Goal: Task Accomplishment & Management: Use online tool/utility

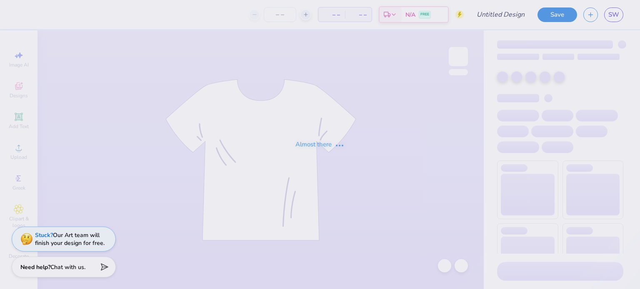
type input "b2"
type input "65"
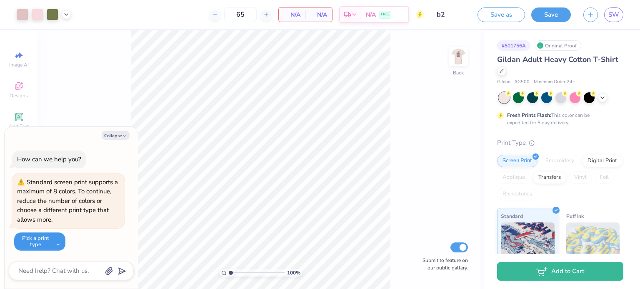
click at [51, 236] on button "Pick a print type" at bounding box center [39, 242] width 51 height 18
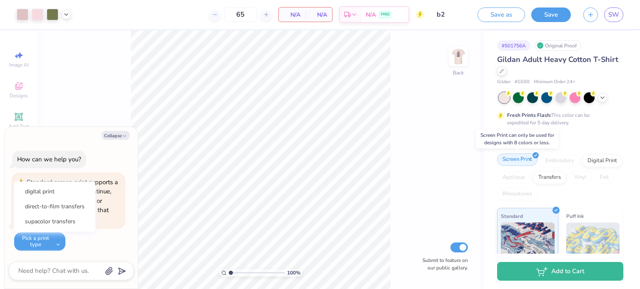
click at [519, 159] on div "Screen Print" at bounding box center [517, 160] width 40 height 12
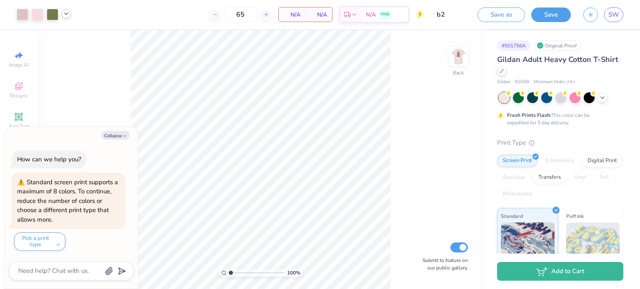
click at [63, 11] on icon at bounding box center [66, 13] width 7 height 7
click at [459, 61] on img at bounding box center [457, 56] width 33 height 33
type textarea "x"
type input "2.31017949470037"
type textarea "x"
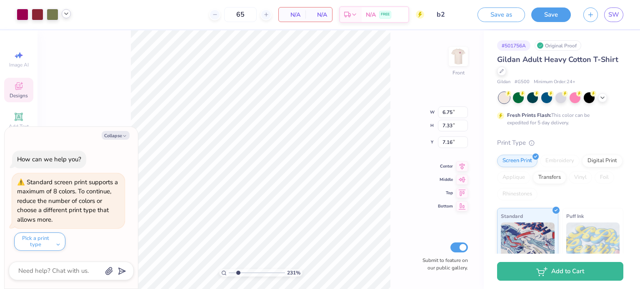
type input "2.31017949470037"
type textarea "x"
type input "2.31017949470037"
type textarea "x"
type input "1"
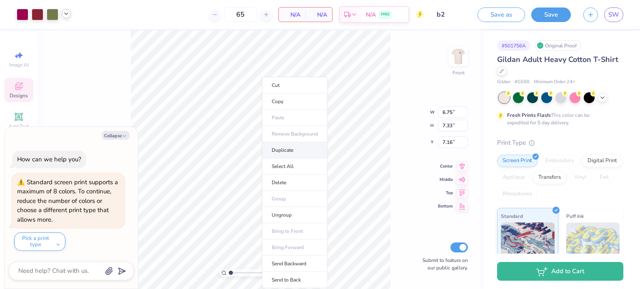
click at [285, 154] on li "Duplicate" at bounding box center [294, 150] width 65 height 16
type textarea "x"
type input "8.16"
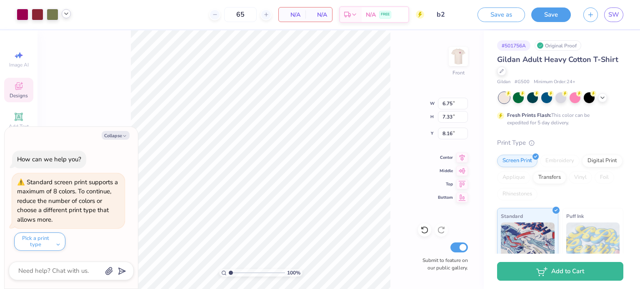
type textarea "x"
type input "16.75"
click at [281, 89] on li "Cut" at bounding box center [298, 85] width 65 height 17
click at [581, 98] on div at bounding box center [560, 97] width 124 height 11
click at [571, 101] on div at bounding box center [574, 97] width 11 height 11
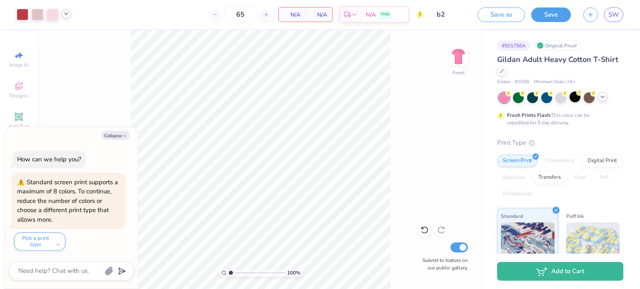
click at [601, 99] on icon at bounding box center [602, 97] width 7 height 7
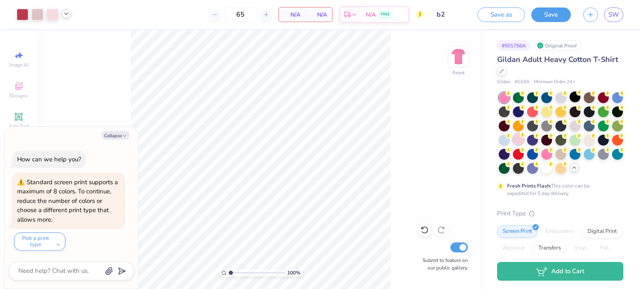
click at [523, 141] on div at bounding box center [518, 139] width 11 height 11
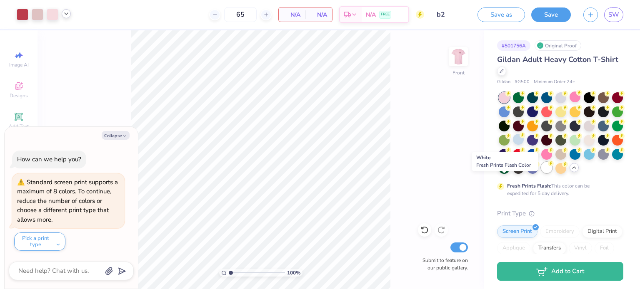
click at [541, 173] on div at bounding box center [546, 167] width 11 height 11
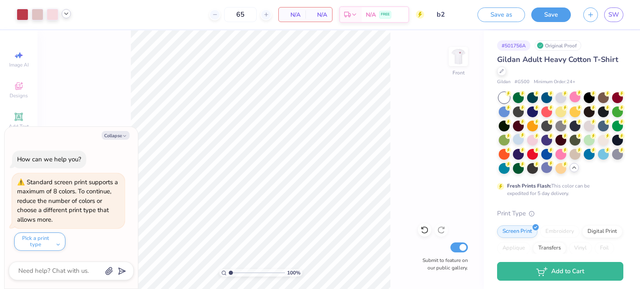
click at [494, 141] on div "# 501756A Original Proof Gildan Adult Heavy Cotton T-Shirt Gildan # G500 Minimu…" at bounding box center [561, 248] width 156 height 437
click at [560, 95] on div at bounding box center [560, 97] width 11 height 11
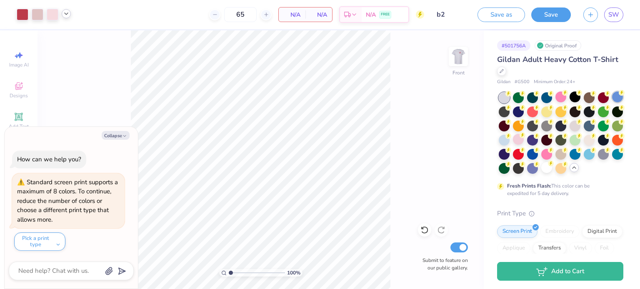
click at [612, 102] on div at bounding box center [617, 97] width 11 height 11
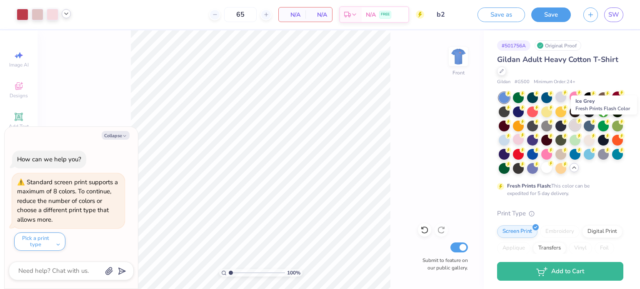
click at [580, 129] on div at bounding box center [574, 125] width 11 height 11
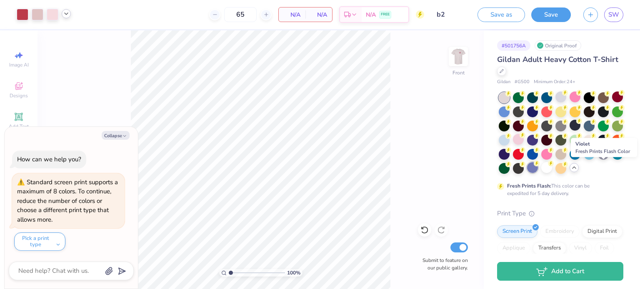
click at [538, 171] on div at bounding box center [532, 167] width 11 height 11
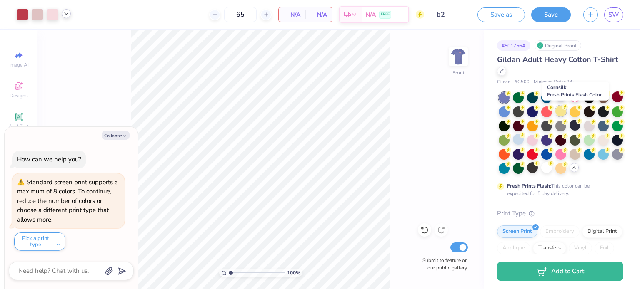
click at [566, 113] on div at bounding box center [560, 111] width 11 height 11
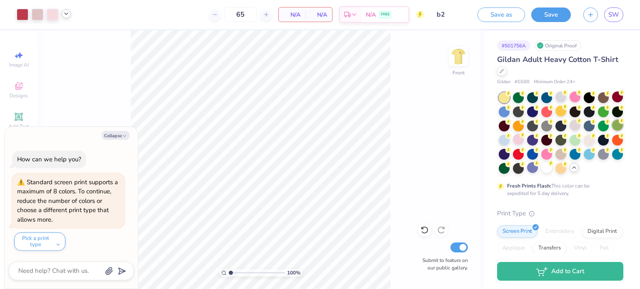
click at [612, 131] on div at bounding box center [617, 125] width 11 height 11
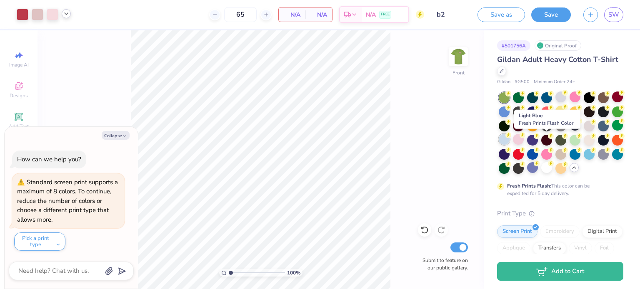
click at [509, 139] on div at bounding box center [503, 139] width 11 height 11
click at [523, 143] on div at bounding box center [518, 139] width 11 height 11
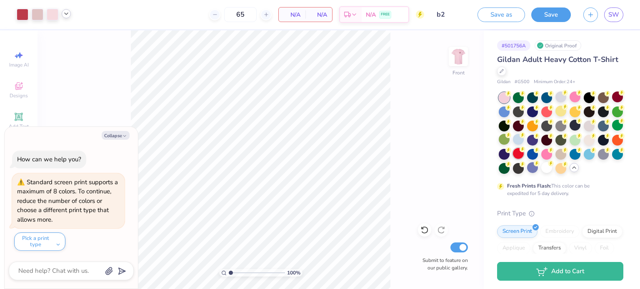
click at [523, 154] on div at bounding box center [518, 153] width 11 height 11
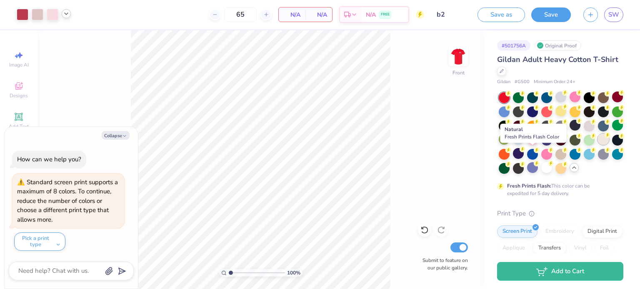
click at [597, 145] on div at bounding box center [602, 139] width 11 height 11
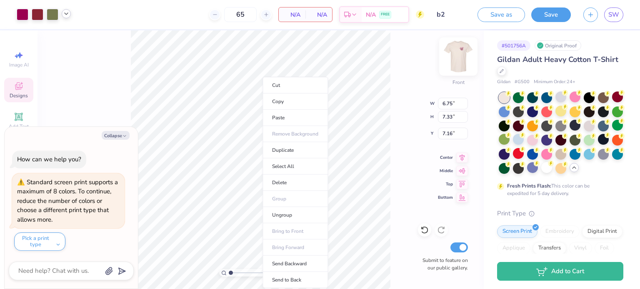
click at [464, 57] on img at bounding box center [457, 56] width 33 height 33
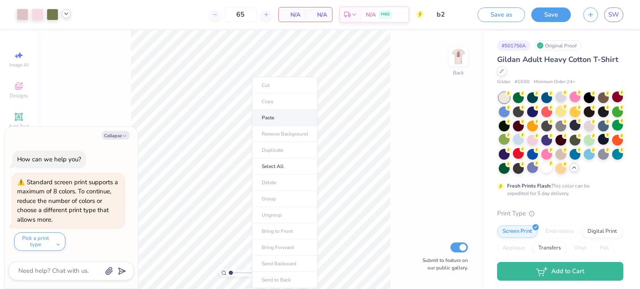
click at [269, 118] on li "Paste" at bounding box center [284, 118] width 65 height 16
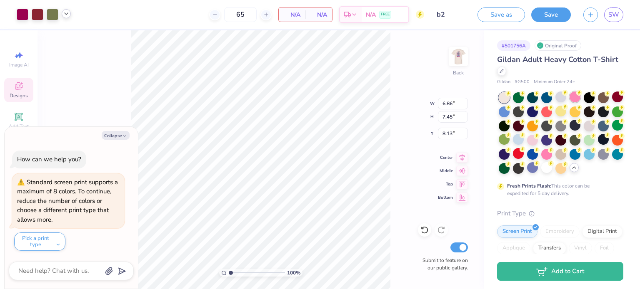
click at [576, 98] on div at bounding box center [574, 97] width 11 height 11
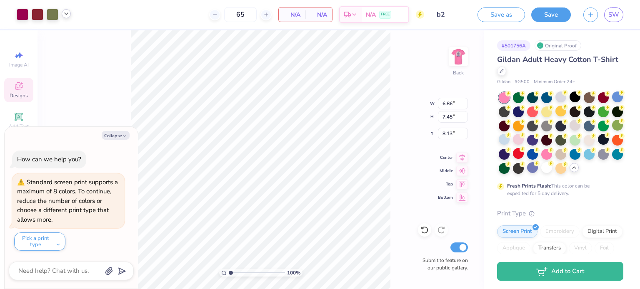
type textarea "x"
type input "8.92"
type input "9.69"
type input "5.88"
type textarea "x"
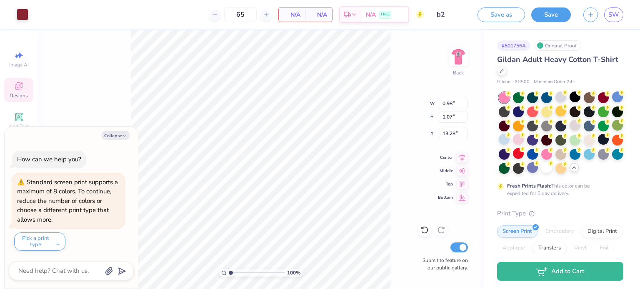
type input "2.04"
type input "1.33"
type input "5.88"
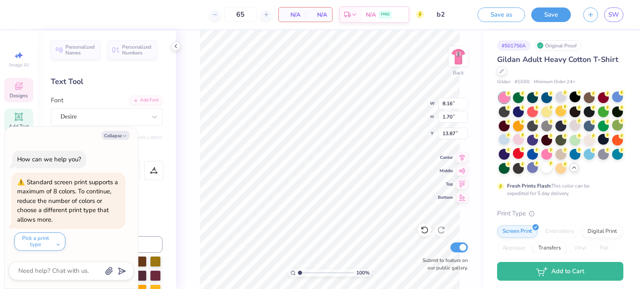
scroll to position [7, 2]
type textarea "x"
type textarea "S BEST"
type textarea "x"
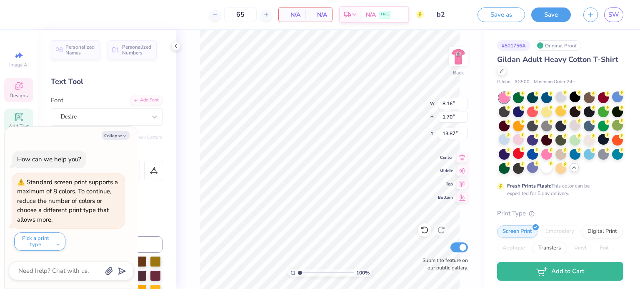
type textarea "Si BEST"
type textarea "x"
type textarea "Sig BEST"
type textarea "x"
type textarea "Sigm BEST"
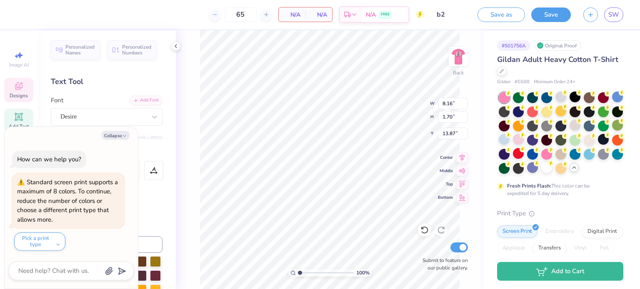
type textarea "x"
type textarea "Sigma BEST"
type textarea "x"
type textarea "Sigm BEST"
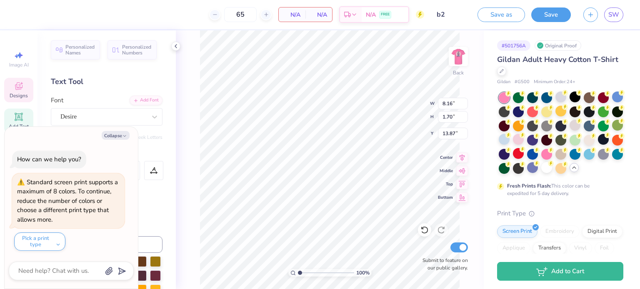
type textarea "x"
type textarea "Sig BEST"
type textarea "x"
type textarea "Si BEST"
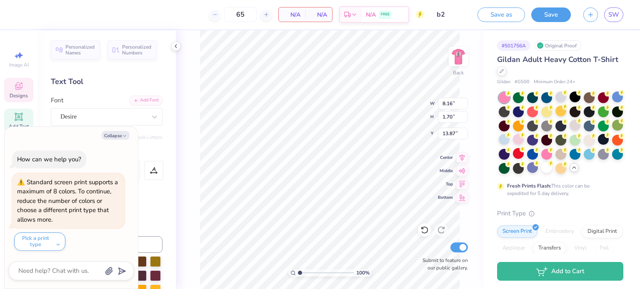
type textarea "x"
type textarea "S BEST"
type textarea "x"
type textarea "SI BEST"
type textarea "x"
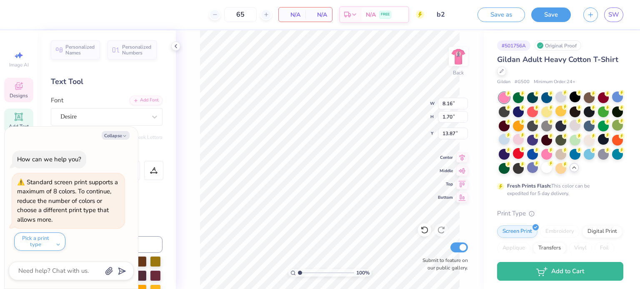
type textarea "SIG BEST"
type textarea "x"
type textarea "SIGM BEST"
type textarea "x"
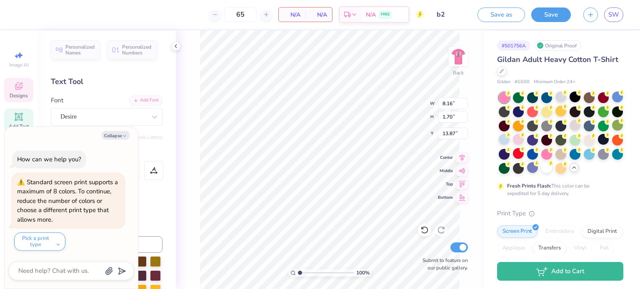
type textarea "SIGMA BEST"
type textarea "x"
type textarea "SIGMA A"
type textarea "x"
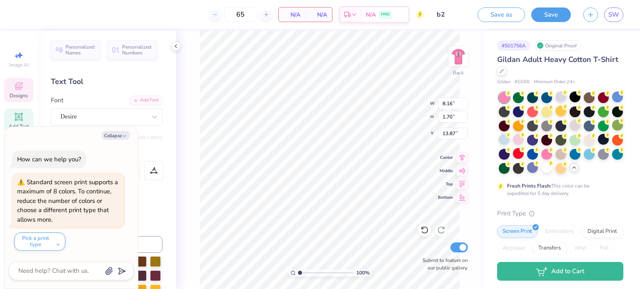
type textarea "SIGMA AL"
type textarea "x"
type textarea "SIGMA ALP"
type textarea "x"
type textarea "SIGMA ALPH"
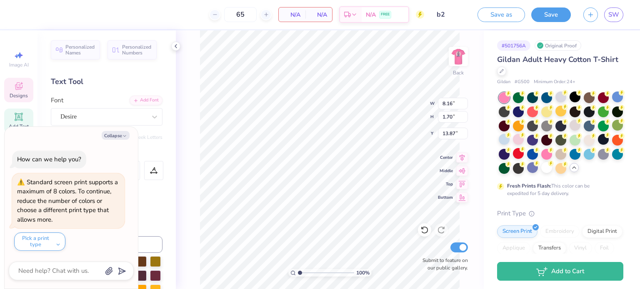
type textarea "x"
type textarea "SIGMA ALPHA"
type textarea "x"
type input "1.2173387197257"
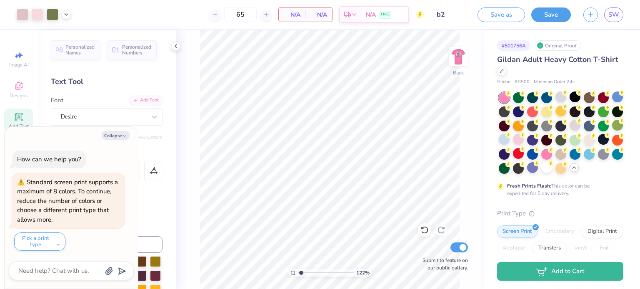
type textarea "x"
type input "1.2173387197257"
type textarea "x"
type input "1.2173387197257"
type textarea "x"
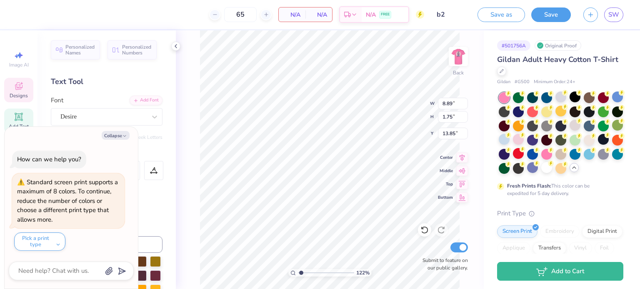
type input "1.2173387197257"
type textarea "x"
type input "1.2173387197257"
type textarea "x"
type input "8.51"
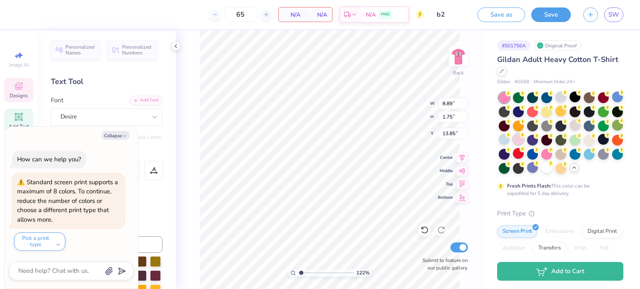
type input "1.67"
type input "13.92"
click at [523, 142] on div at bounding box center [518, 139] width 11 height 11
type input "1.2173387197257"
type textarea "x"
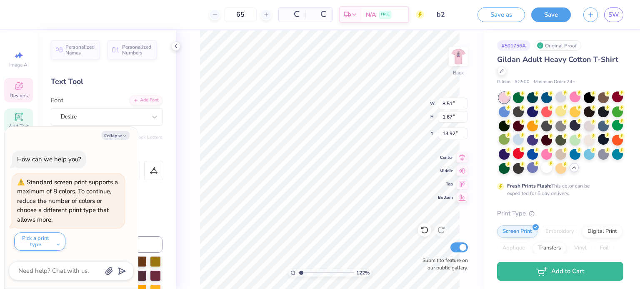
type input "1.2173387197257"
type textarea "x"
type input "1.2173387197257"
type textarea "x"
type input "1.2173387197257"
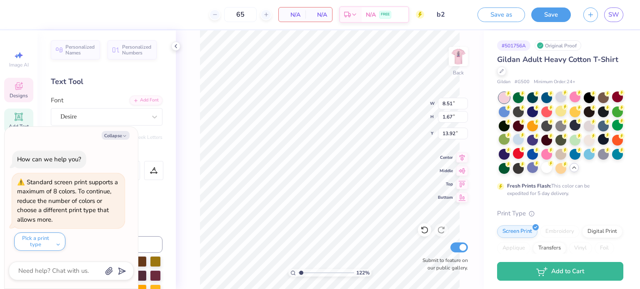
type textarea "x"
type input "4.17"
type input "3.27"
type input "3.13"
type input "1.2173387197257"
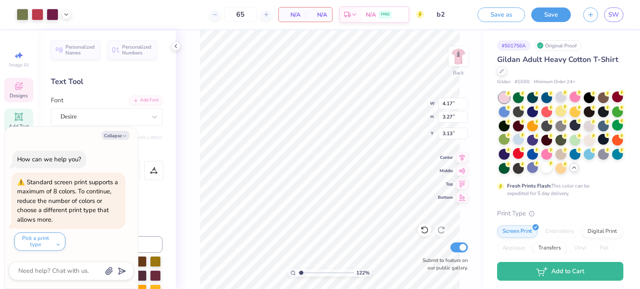
type textarea "x"
type input "1.2173387197257"
type textarea "x"
type input "9.85"
type input "7.73"
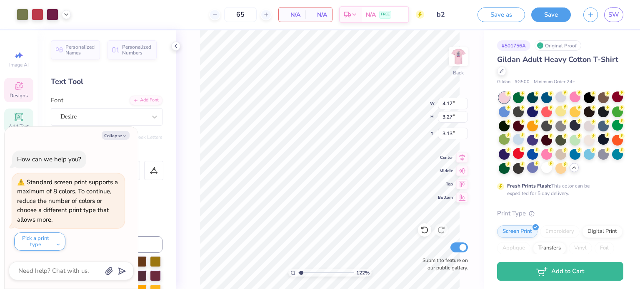
type input "3.33"
click at [424, 233] on icon at bounding box center [424, 230] width 8 height 8
type input "1.2173387197257"
type textarea "x"
type input "4.17"
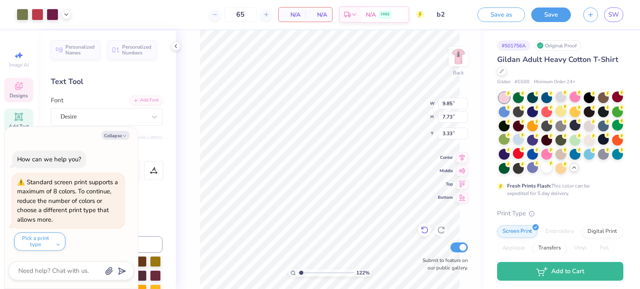
type input "3.27"
type input "3.13"
type input "1.2173387197257"
type textarea "x"
type input "1.2173387197257"
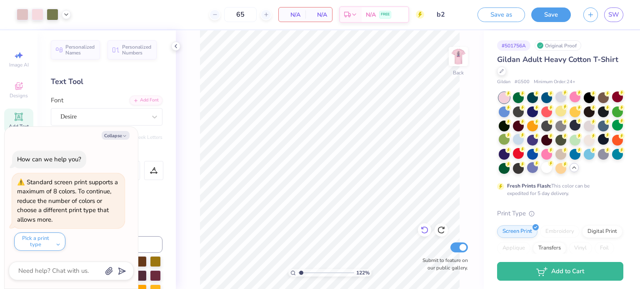
type textarea "x"
type input "1.2173387197257"
type textarea "x"
type input "13.71"
click at [425, 234] on icon at bounding box center [424, 230] width 7 height 7
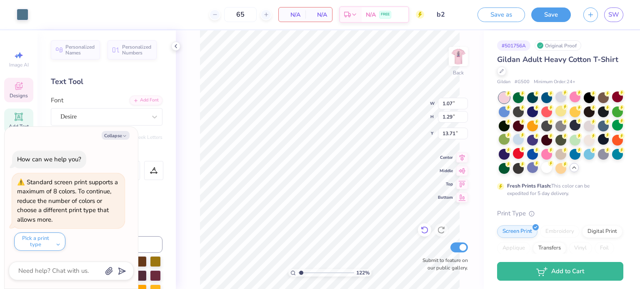
type input "1.2173387197257"
type textarea "x"
type input "13.80"
click at [425, 234] on icon at bounding box center [424, 230] width 7 height 7
type input "1.2173387197257"
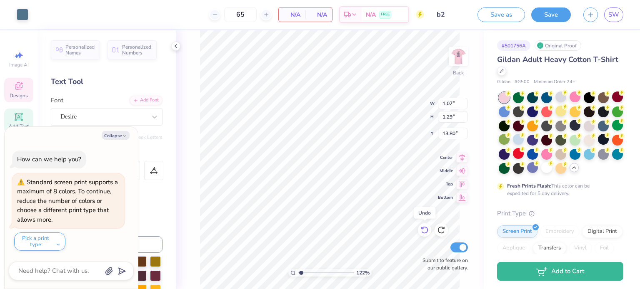
type textarea "x"
type input "1.2173387197257"
type textarea "x"
type input "8.89"
type input "1.75"
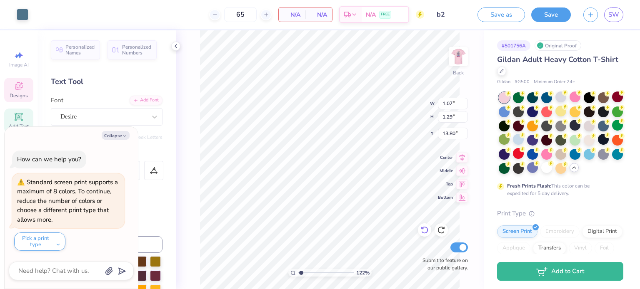
type input "13.85"
type input "1.2173387197257"
type textarea "x"
type input "1.2173387197257"
type textarea "x"
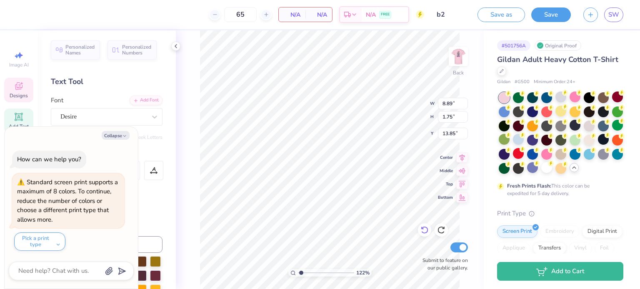
type input "8.19"
type input "1.61"
type input "13.98"
type input "1.2173387197257"
type textarea "x"
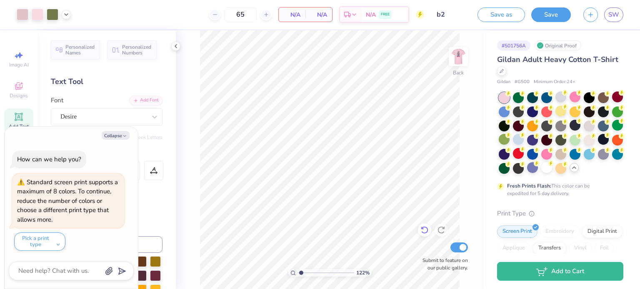
type input "1.2173387197257"
type textarea "x"
type input "1.2173387197257"
type textarea "x"
type input "1.2173387197257"
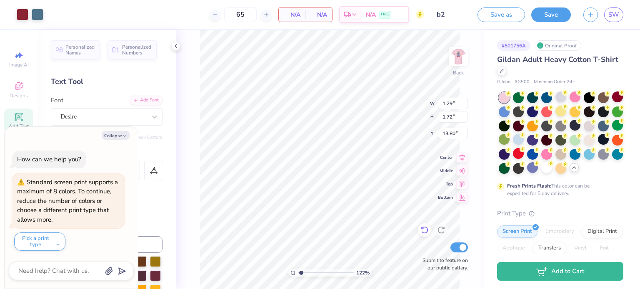
type textarea "x"
type input "0.96"
type input "1.27"
type input "13.79"
type input "1.89620655751631"
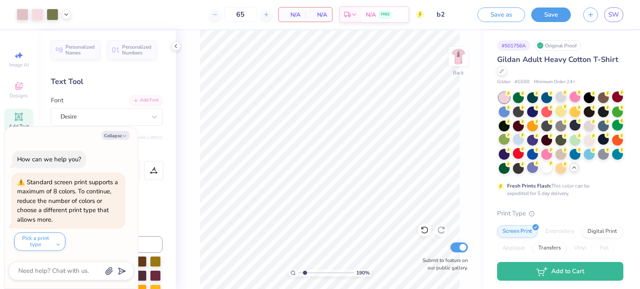
type textarea "x"
type input "1.89620655751631"
type textarea "x"
type input "1.89620655751631"
type textarea "x"
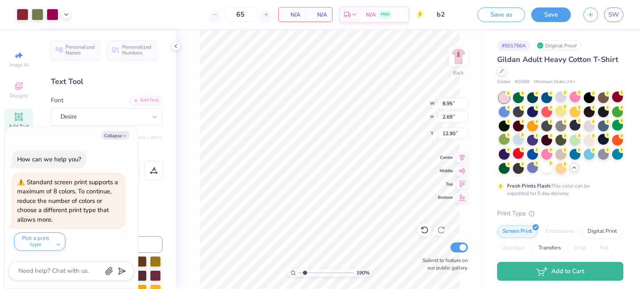
type input "1.89620655751631"
type textarea "x"
type input "1.89620655751631"
type textarea "x"
type input "1.89620655751631"
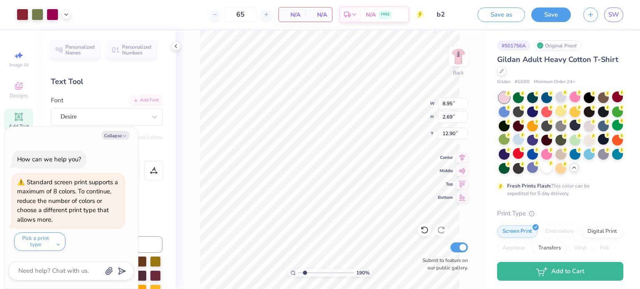
type textarea "x"
type input "1.89620655751631"
type textarea "x"
type input "1.89620655751631"
type textarea "x"
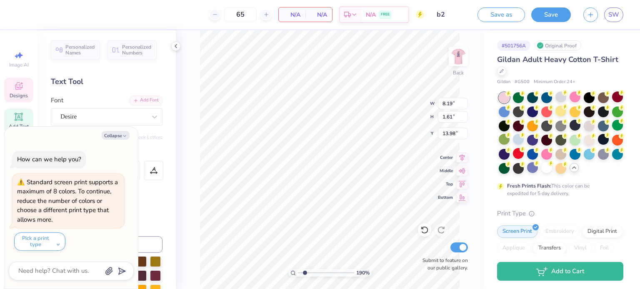
type input "1.89620655751631"
type textarea "x"
type input "1.89620655751631"
type textarea "x"
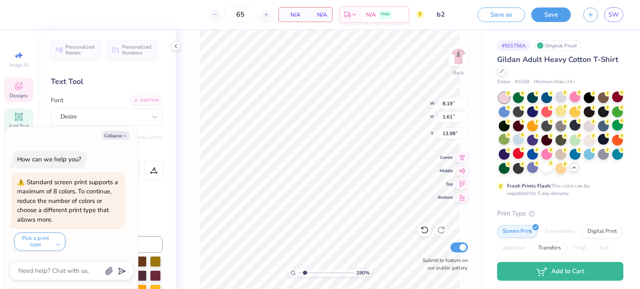
type input "1.89620655751631"
type textarea "x"
type input "1.89620655751631"
type textarea "x"
type input "1.89620655751631"
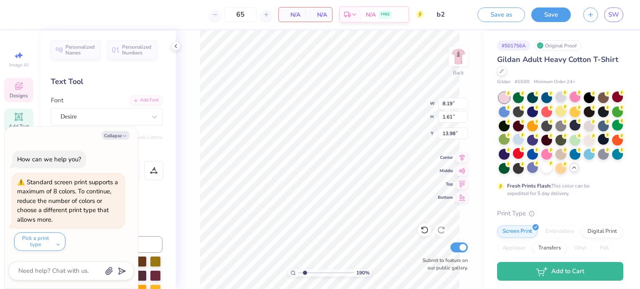
type textarea "x"
click at [120, 139] on button "Collapse" at bounding box center [116, 135] width 28 height 9
type input "1.89620655751631"
type textarea "x"
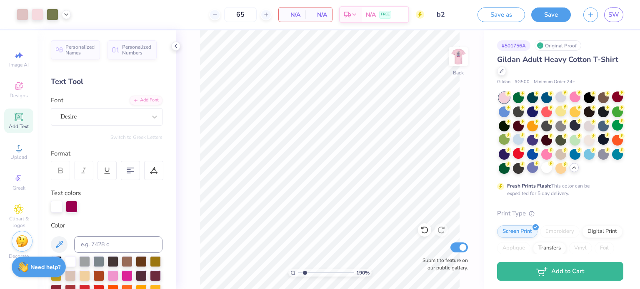
click at [149, 143] on div "Personalized Names Personalized Numbers Text Tool Add Font Font Desire Switch t…" at bounding box center [106, 159] width 138 height 259
click at [428, 233] on icon at bounding box center [424, 230] width 8 height 8
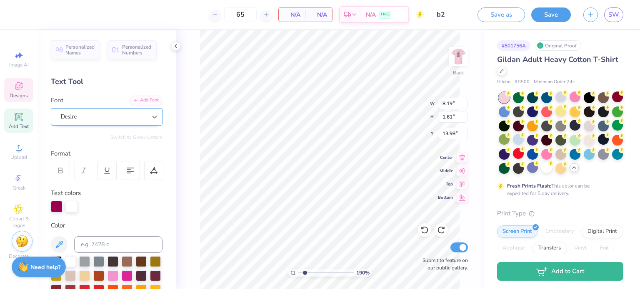
click at [151, 117] on icon at bounding box center [154, 117] width 8 height 8
click at [167, 134] on div "Personalized Names Personalized Numbers Text Tool Add Font Font Desire Switch t…" at bounding box center [106, 159] width 138 height 259
type input "1.89620655751631"
type textarea "E ALPHA"
type input "1.89620655751631"
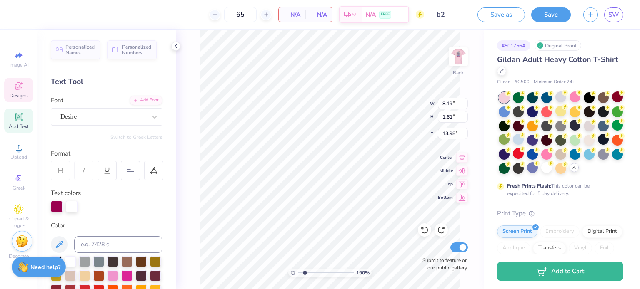
type textarea "EA ALPHA"
type input "1.89620655751631"
type textarea "EA"
type input "1.89620655751631"
type textarea "EA"
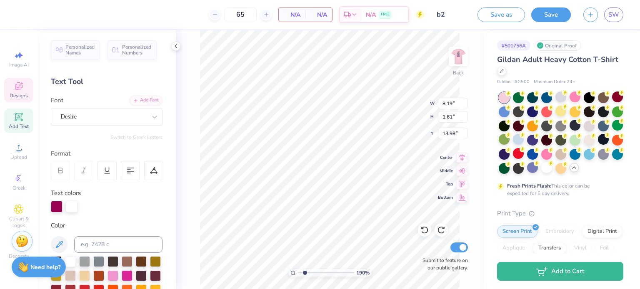
type input "1.89620655751631"
type input "1.62"
type input "1.52"
type input "14.03"
click at [143, 146] on div "Personalized Names Personalized Numbers Text Tool Add Font Font Desire Switch t…" at bounding box center [106, 159] width 138 height 259
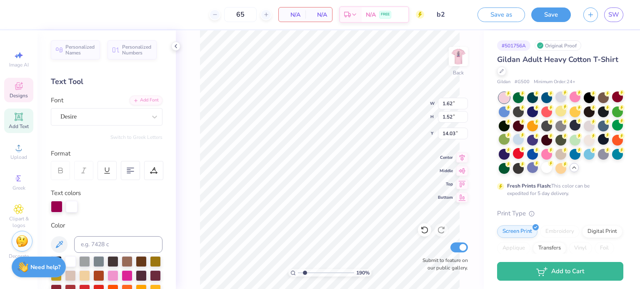
click at [143, 146] on div "Personalized Names Personalized Numbers Text Tool Add Font Font Desire Switch t…" at bounding box center [106, 159] width 138 height 259
click at [150, 114] on icon at bounding box center [154, 117] width 8 height 8
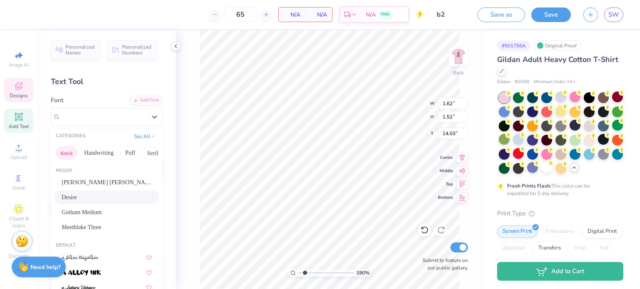
click at [69, 154] on button "Greek" at bounding box center [66, 153] width 21 height 13
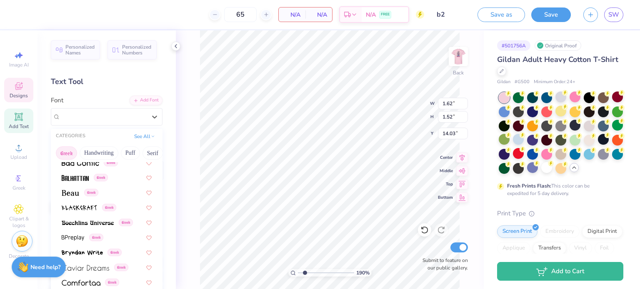
scroll to position [0, 0]
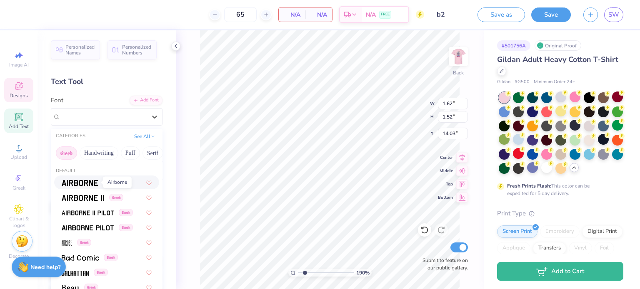
click at [77, 180] on img at bounding box center [80, 183] width 36 height 6
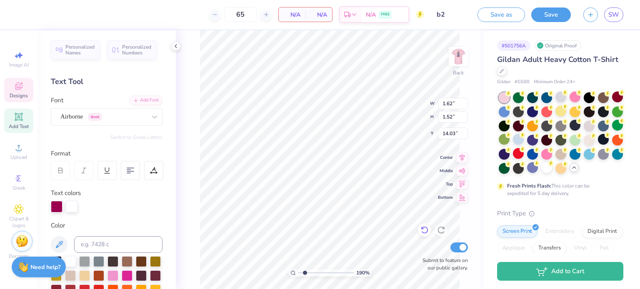
click at [423, 230] on icon at bounding box center [424, 230] width 8 height 8
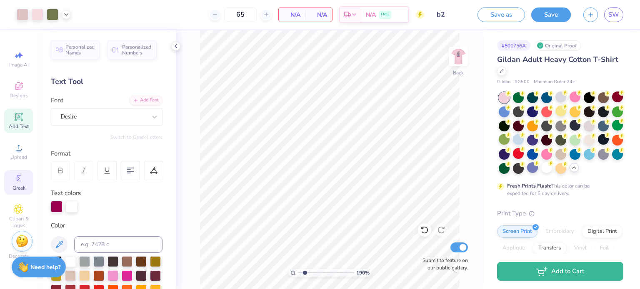
click at [21, 185] on span "Greek" at bounding box center [18, 188] width 13 height 7
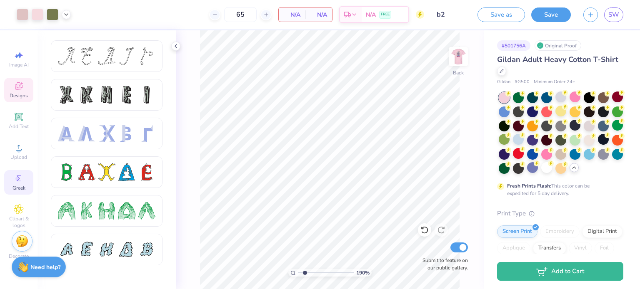
click at [16, 81] on icon at bounding box center [19, 86] width 10 height 10
type input "1.89620655751631"
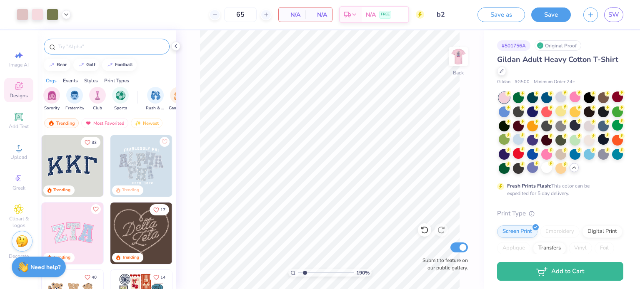
click at [108, 45] on input "text" at bounding box center [110, 46] width 107 height 8
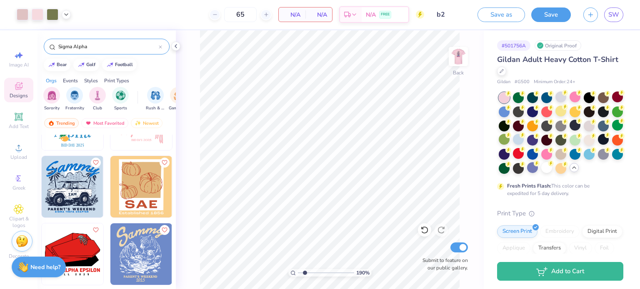
scroll to position [1192, 0]
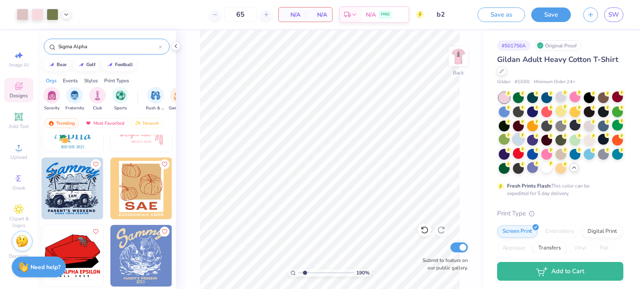
type input "Sigma Alpha"
click at [523, 144] on div at bounding box center [518, 139] width 11 height 11
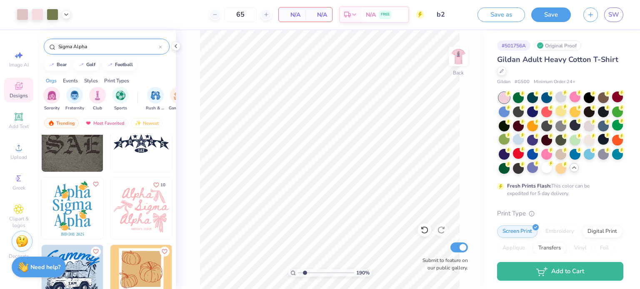
scroll to position [1107, 0]
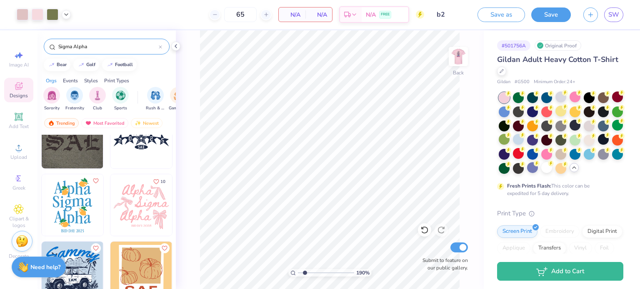
click at [140, 213] on img at bounding box center [141, 205] width 62 height 62
click at [523, 141] on div at bounding box center [518, 139] width 11 height 11
type input "1.89620655751631"
type input "6.96"
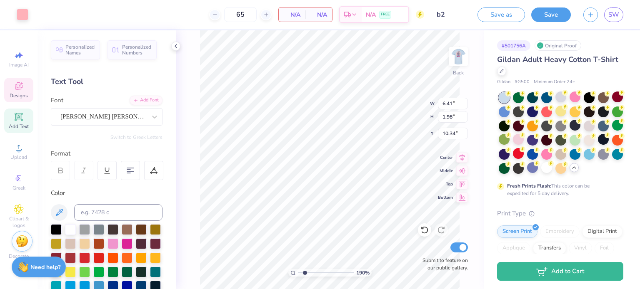
scroll to position [7, 1]
type input "1.89620655751631"
type textarea "A"
type input "1.89620655751631"
type textarea "Al"
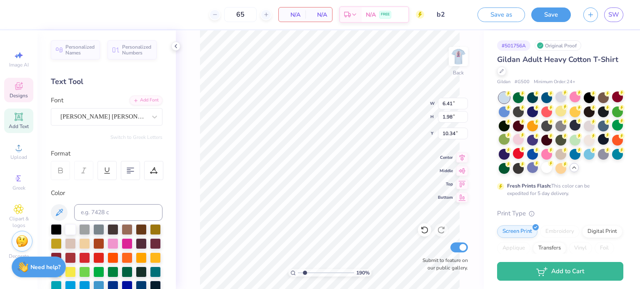
type input "1.89620655751631"
type textarea "Alp"
type input "1.89620655751631"
type textarea "Alpha"
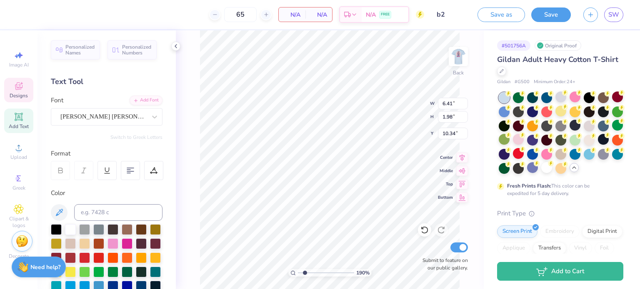
type input "1.89620655751631"
type input "5.89"
type input "8.01"
type input "1.89620655751631"
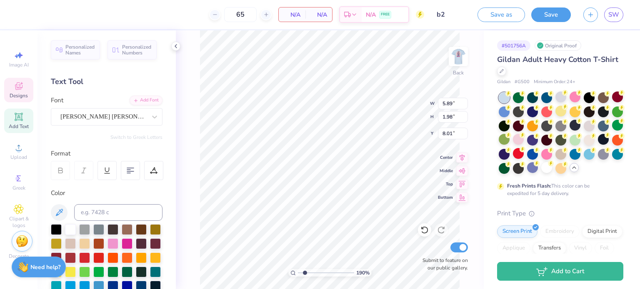
type textarea "S"
type input "1.89620655751631"
type textarea "Si"
type input "1.89620655751631"
type textarea "Sig"
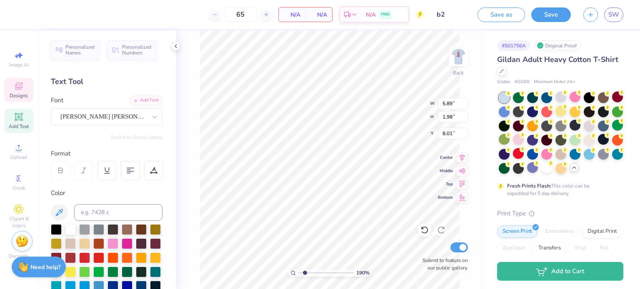
type input "1.89620655751631"
type textarea "Sigm"
type input "1.89620655751631"
type textarea "Sigma"
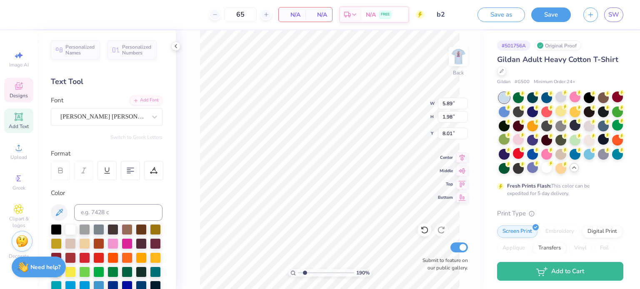
type input "1.89620655751631"
type input "12.92"
type input "1.89620655751631"
click at [421, 229] on icon at bounding box center [424, 230] width 8 height 8
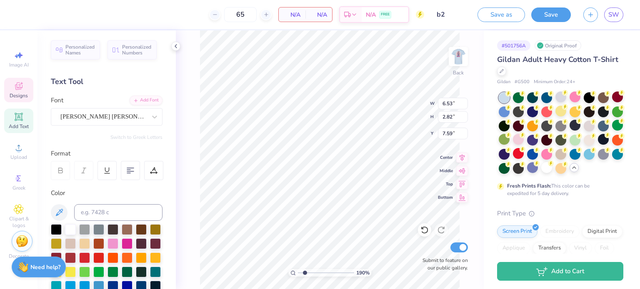
click at [17, 89] on icon at bounding box center [18, 87] width 7 height 5
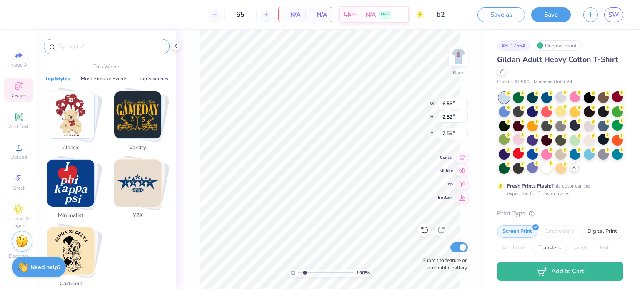
click at [90, 48] on input "text" at bounding box center [110, 46] width 107 height 8
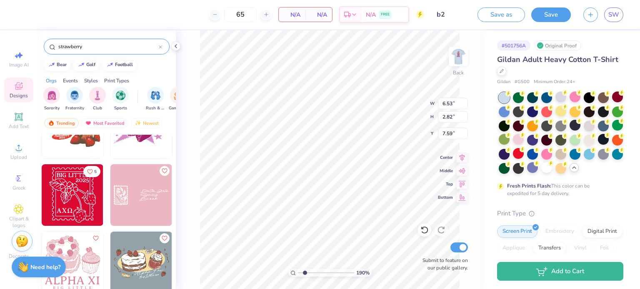
scroll to position [576, 0]
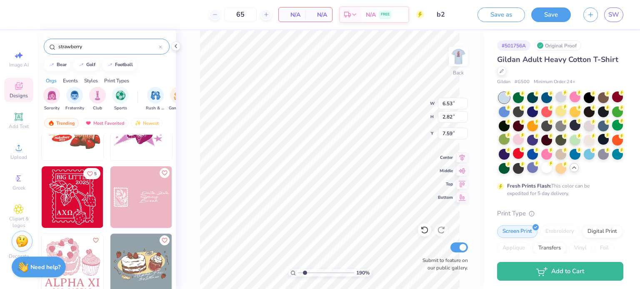
click at [127, 208] on img at bounding box center [141, 198] width 62 height 62
click at [390, 211] on li "Ungroup" at bounding box center [395, 215] width 65 height 16
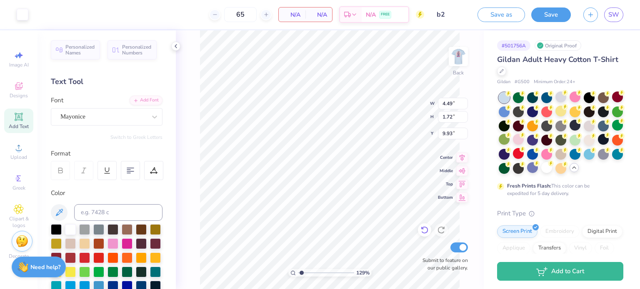
click at [423, 230] on icon at bounding box center [424, 230] width 8 height 8
click at [421, 233] on icon at bounding box center [424, 230] width 8 height 8
click at [538, 171] on div at bounding box center [532, 167] width 11 height 11
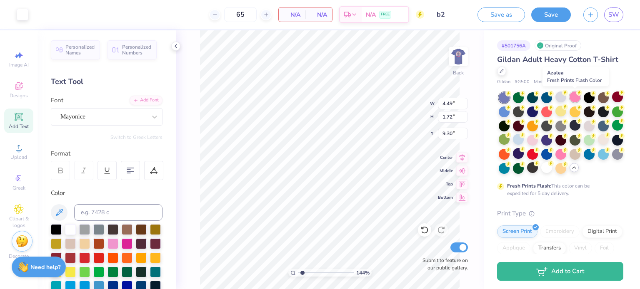
click at [575, 97] on div at bounding box center [574, 97] width 11 height 11
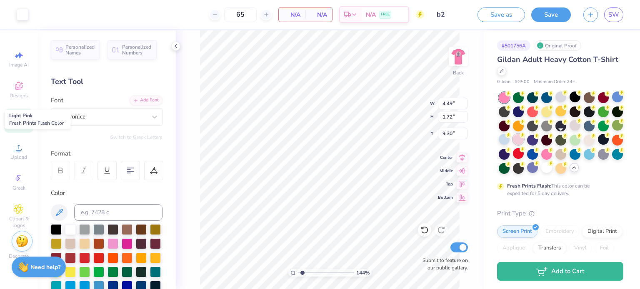
click at [523, 141] on div at bounding box center [518, 139] width 11 height 11
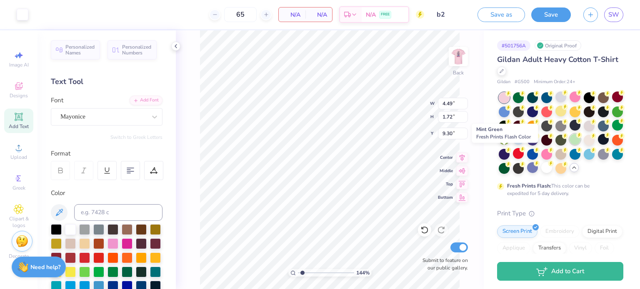
click at [569, 145] on div at bounding box center [574, 139] width 11 height 11
click at [569, 159] on div at bounding box center [574, 153] width 11 height 11
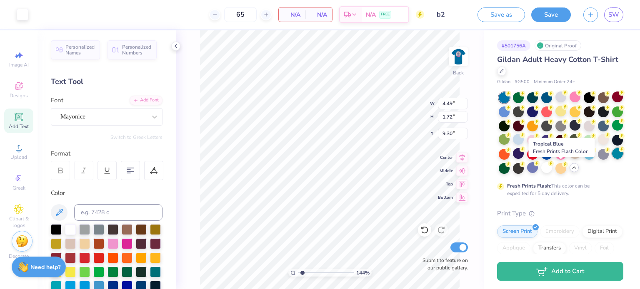
click at [612, 159] on div at bounding box center [617, 153] width 11 height 11
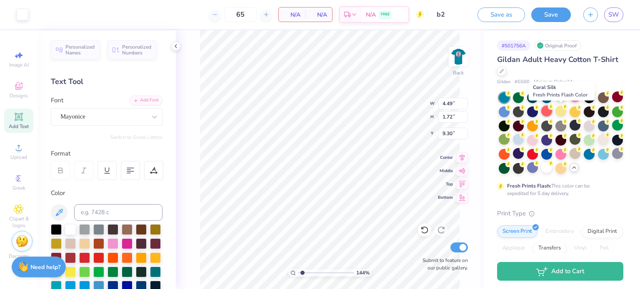
click at [552, 110] on div at bounding box center [546, 111] width 11 height 11
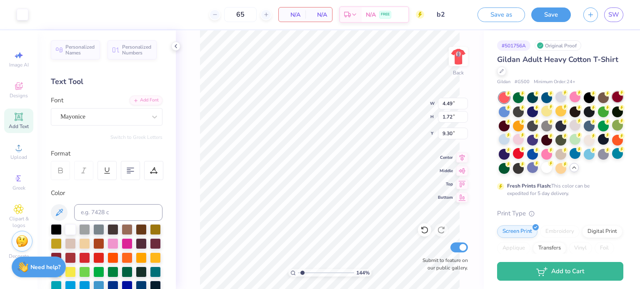
click at [612, 102] on div at bounding box center [617, 97] width 11 height 11
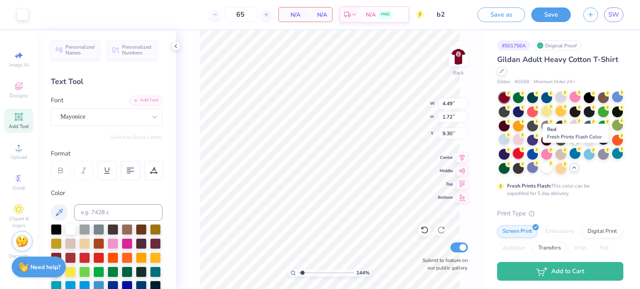
click at [523, 155] on div at bounding box center [518, 153] width 11 height 11
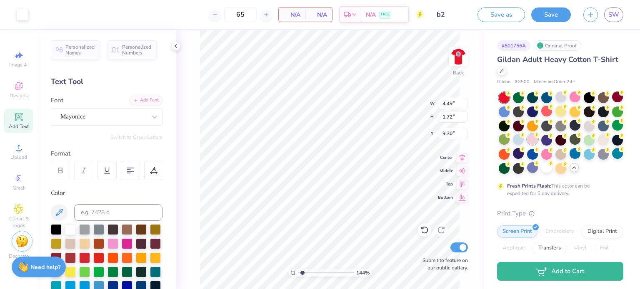
click at [538, 140] on div at bounding box center [532, 139] width 11 height 11
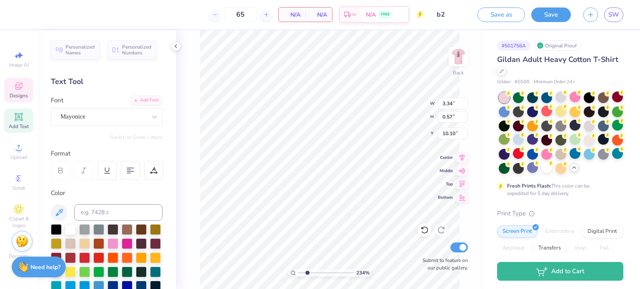
scroll to position [7, 3]
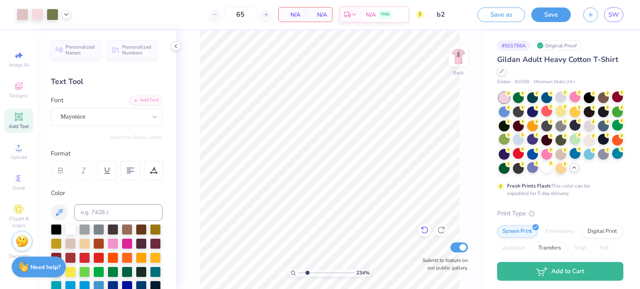
click at [421, 234] on icon at bounding box center [424, 230] width 8 height 8
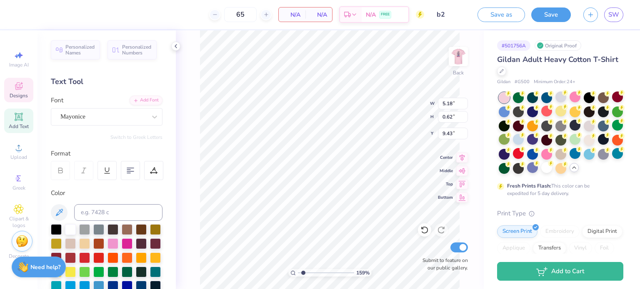
scroll to position [7, 2]
click at [162, 173] on div at bounding box center [153, 170] width 19 height 19
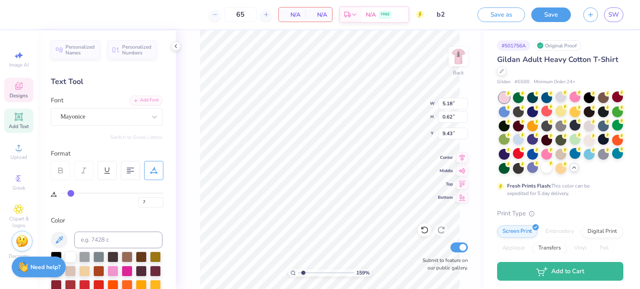
drag, startPoint x: 65, startPoint y: 192, endPoint x: 71, endPoint y: 193, distance: 6.0
click at [71, 193] on input "range" at bounding box center [112, 193] width 102 height 1
drag, startPoint x: 69, startPoint y: 192, endPoint x: 50, endPoint y: 194, distance: 19.3
click at [61, 194] on input "range" at bounding box center [112, 193] width 102 height 1
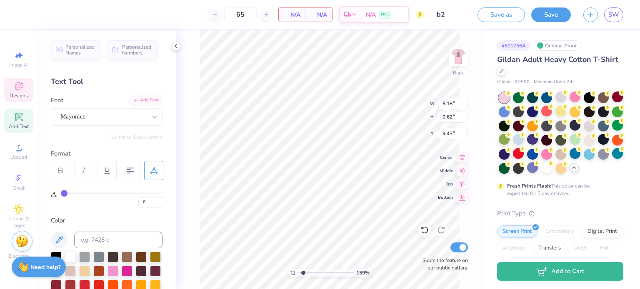
paste textarea
click at [356, 120] on li "Paste" at bounding box center [363, 118] width 65 height 16
click at [423, 229] on icon at bounding box center [424, 230] width 8 height 8
click at [151, 117] on icon at bounding box center [154, 117] width 8 height 8
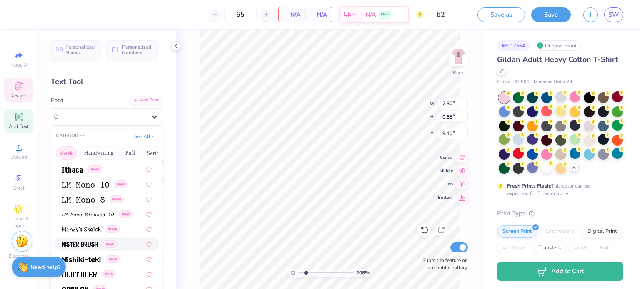
scroll to position [0, 0]
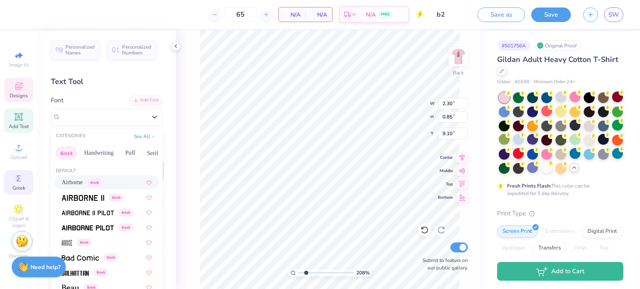
click at [17, 187] on span "Greek" at bounding box center [18, 188] width 13 height 7
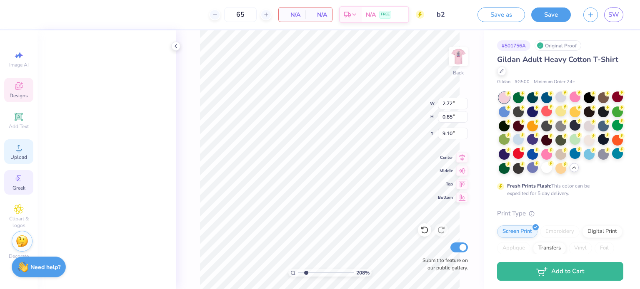
scroll to position [329, 0]
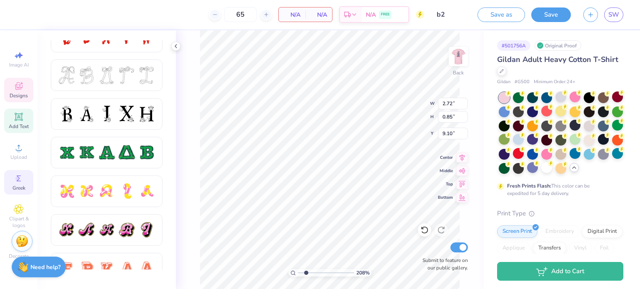
click at [21, 122] on div "Add Text" at bounding box center [18, 121] width 29 height 25
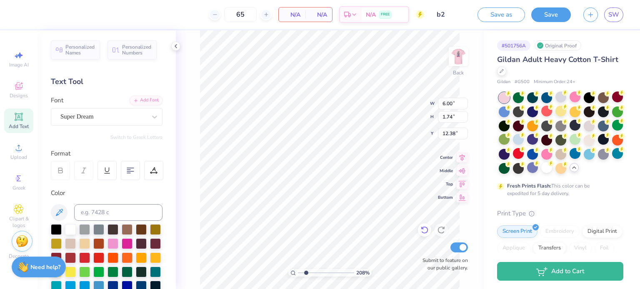
click at [425, 234] on icon at bounding box center [424, 230] width 8 height 8
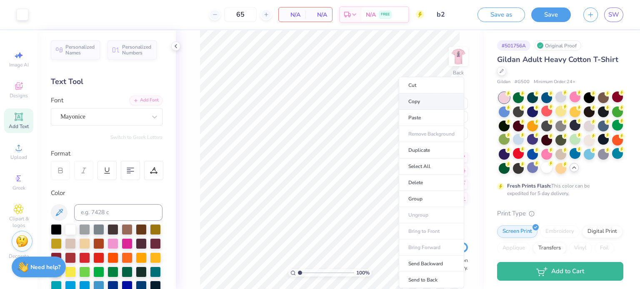
click at [416, 100] on li "Copy" at bounding box center [430, 102] width 65 height 16
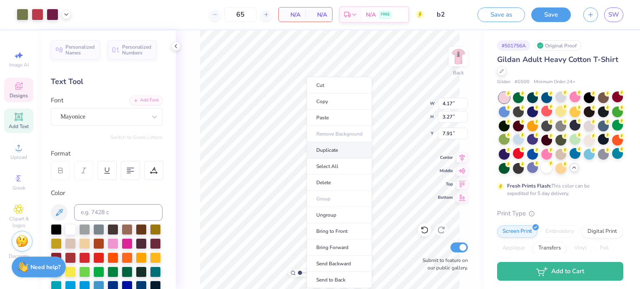
click at [313, 143] on body "Art colors 65 N/A Per Item N/A Total Est. Delivery N/A FREE Design Title b2 Sav…" at bounding box center [320, 144] width 640 height 289
click at [421, 229] on icon at bounding box center [422, 229] width 2 height 2
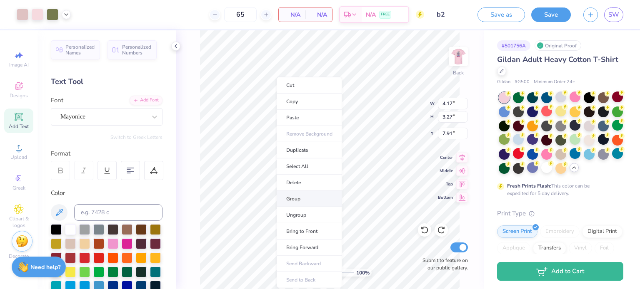
click at [302, 199] on li "Group" at bounding box center [308, 199] width 65 height 16
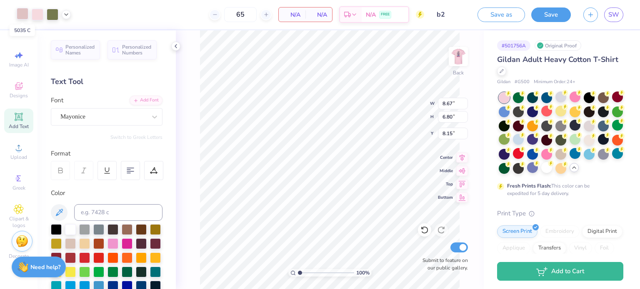
click at [23, 15] on div at bounding box center [23, 14] width 12 height 12
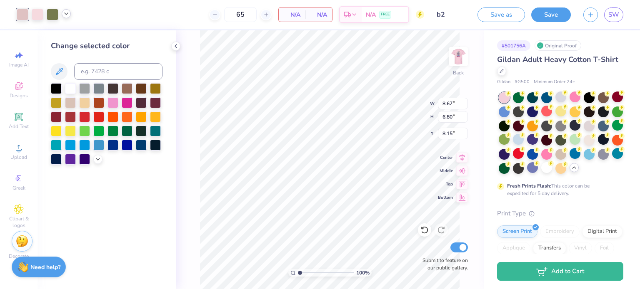
click at [66, 17] on div at bounding box center [66, 13] width 9 height 9
click at [68, 88] on div at bounding box center [70, 87] width 11 height 11
click at [120, 67] on input at bounding box center [118, 71] width 88 height 17
click at [97, 157] on icon at bounding box center [98, 158] width 7 height 7
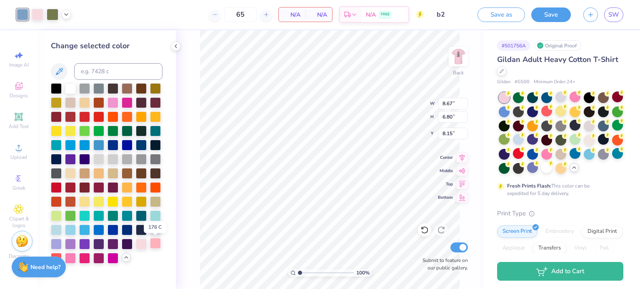
click at [155, 243] on div at bounding box center [155, 243] width 11 height 11
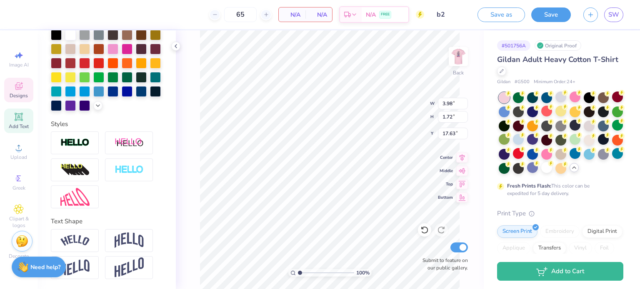
scroll to position [0, 0]
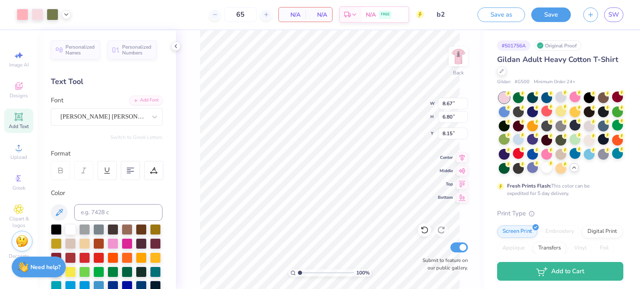
click at [17, 7] on div "Art colors" at bounding box center [35, 14] width 71 height 29
click at [22, 13] on div at bounding box center [23, 14] width 12 height 12
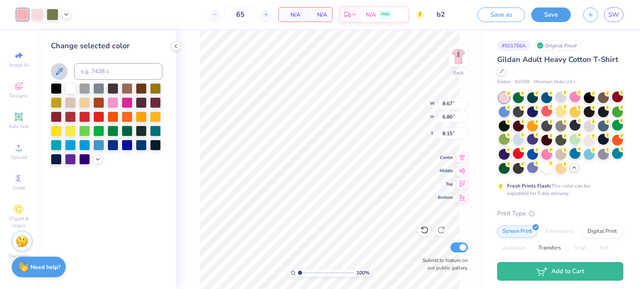
click at [65, 73] on button at bounding box center [59, 71] width 17 height 17
click at [57, 74] on icon at bounding box center [59, 71] width 7 height 7
click at [62, 75] on icon at bounding box center [59, 72] width 10 height 10
click at [97, 162] on div at bounding box center [97, 158] width 9 height 9
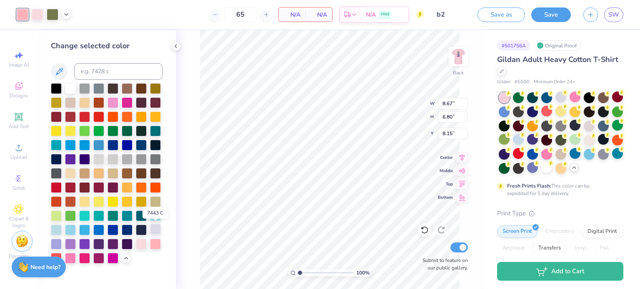
click at [161, 230] on div at bounding box center [155, 229] width 11 height 11
click at [145, 240] on div at bounding box center [141, 243] width 11 height 11
click at [426, 231] on icon at bounding box center [424, 230] width 8 height 8
click at [424, 232] on icon at bounding box center [424, 230] width 8 height 8
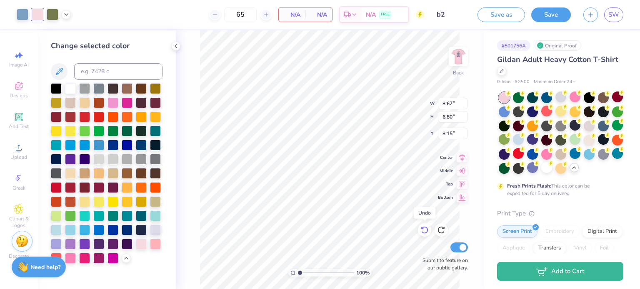
click at [423, 226] on div at bounding box center [424, 230] width 13 height 13
click at [424, 231] on icon at bounding box center [424, 230] width 8 height 8
click at [463, 62] on img at bounding box center [457, 56] width 33 height 33
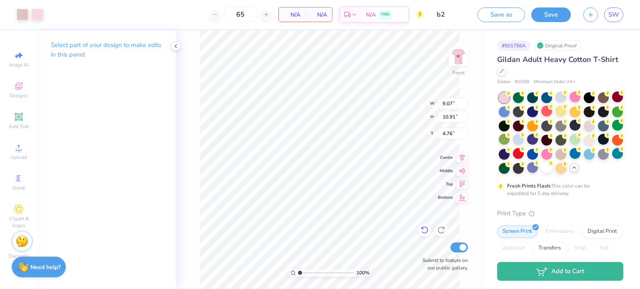
click at [423, 233] on icon at bounding box center [424, 230] width 8 height 8
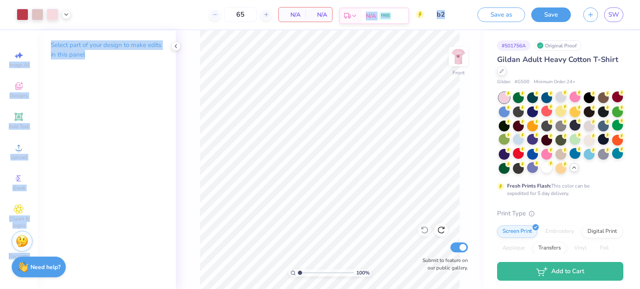
click at [342, 105] on div "Art colors 65 N/A Per Item N/A Total Est. Delivery N/A FREE Design Title b2 Sav…" at bounding box center [320, 144] width 640 height 289
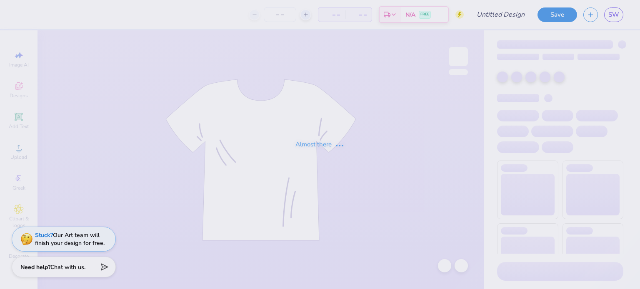
type input "D1"
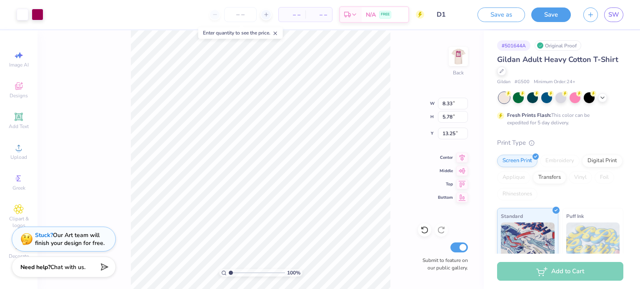
type input "13.25"
click at [20, 87] on icon at bounding box center [19, 86] width 10 height 10
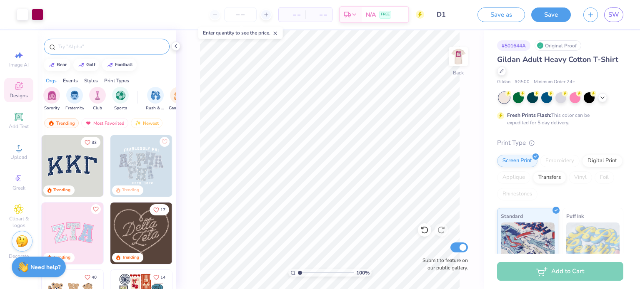
click at [107, 50] on input "text" at bounding box center [110, 46] width 107 height 8
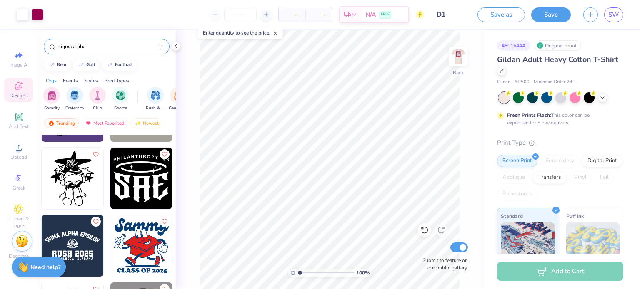
scroll to position [1539, 0]
type input "s"
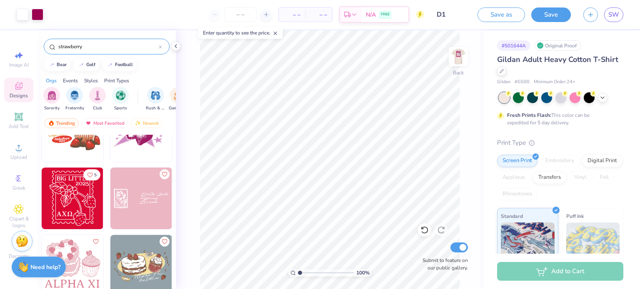
scroll to position [586, 0]
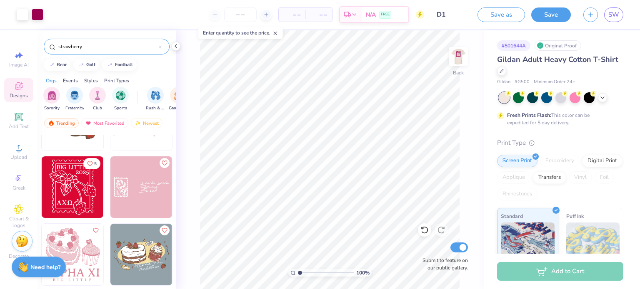
type input "strawberry"
click at [154, 179] on img at bounding box center [141, 188] width 62 height 62
click at [575, 96] on div at bounding box center [574, 97] width 11 height 11
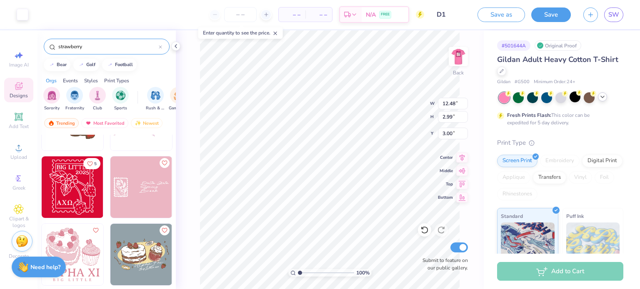
click at [603, 94] on icon at bounding box center [602, 97] width 7 height 7
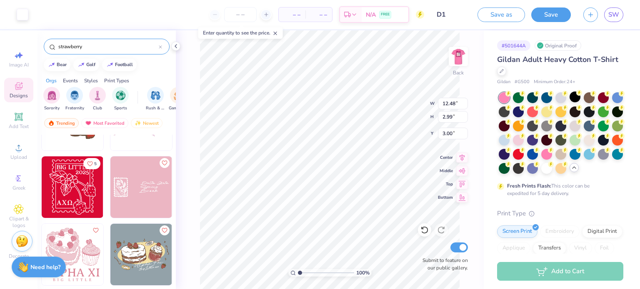
click at [523, 140] on div at bounding box center [518, 140] width 11 height 11
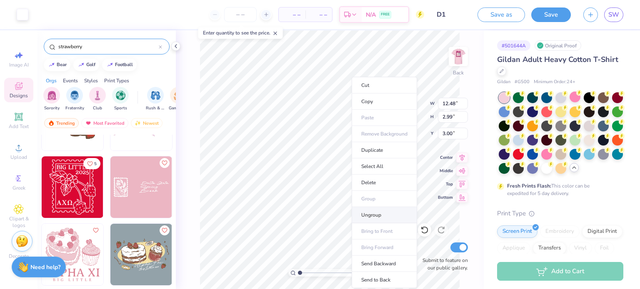
click at [380, 215] on li "Ungroup" at bounding box center [383, 215] width 65 height 16
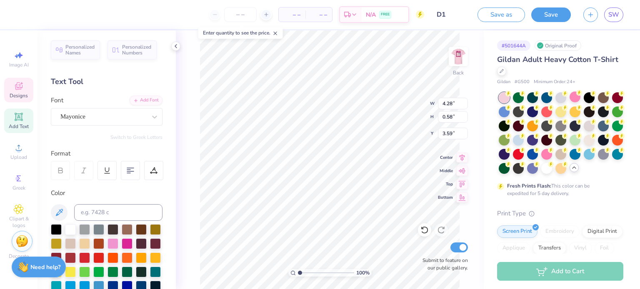
scroll to position [7, 1]
type textarea "Sigma Alpha"
type input "2.60"
type input "0.54"
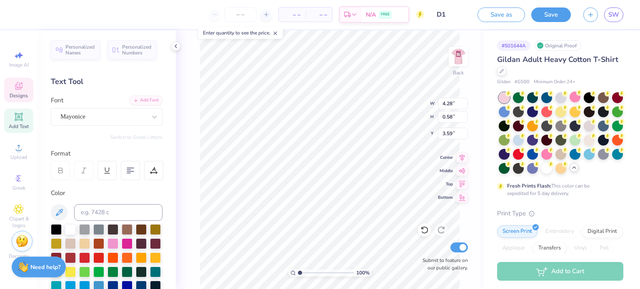
type input "4.24"
type textarea "Fall 2025"
type input "2.81"
type input "4.77"
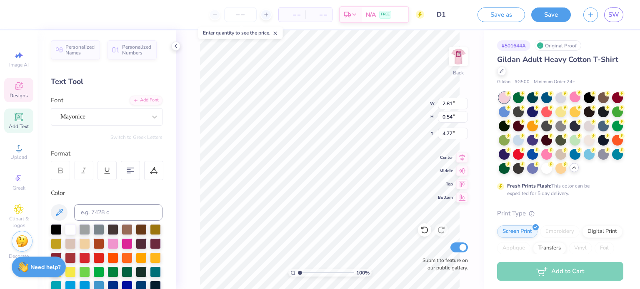
scroll to position [7, 2]
type textarea "Recruitment"
type input "4.80"
type textarea "S"
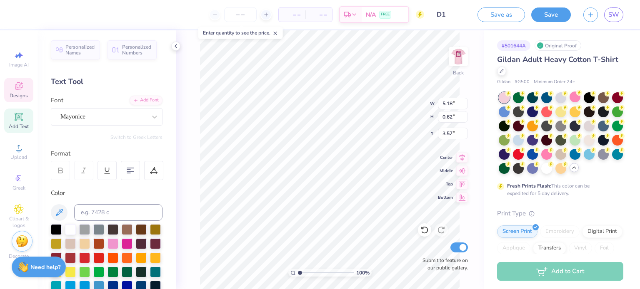
scroll to position [7, 1]
type textarea "E A"
type input "3.70"
type input "1.10"
type input "4.23"
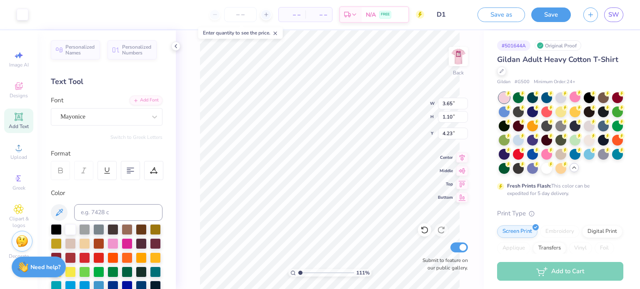
type input "1.10986985633234"
type input "3.65"
type input "0.91"
type input "1.21937749690586"
type input "1.99"
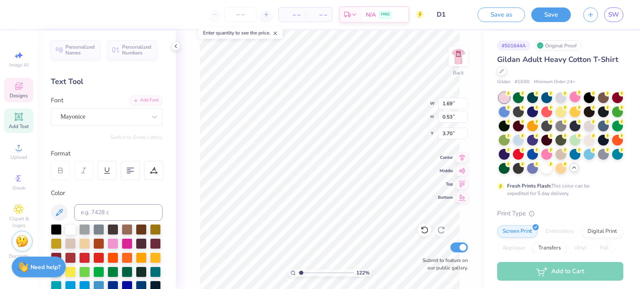
type input "0.63"
type input "3.60"
type input "1.21937749690586"
type input "3.65"
type input "0.91"
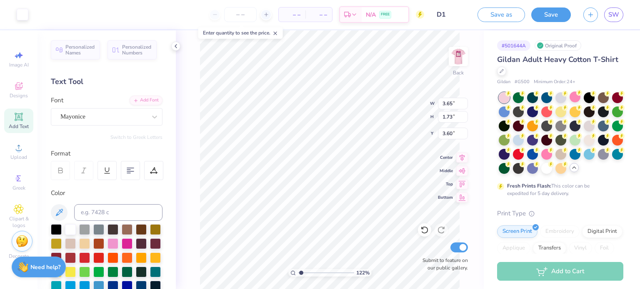
type input "1.21937749690586"
type input "3.63"
type input "1.21937749690586"
type input "3.65"
type input "0.91"
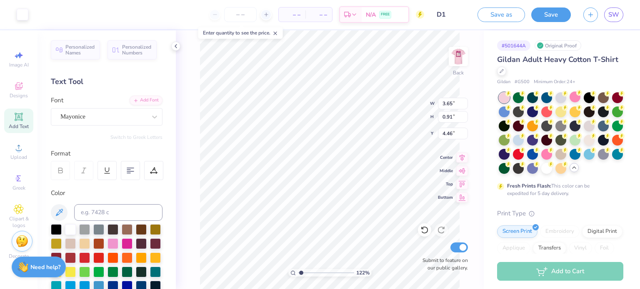
type input "1.21937749690586"
type input "4.13"
type input "1.03"
type input "1.21937749690586"
type input "1.99"
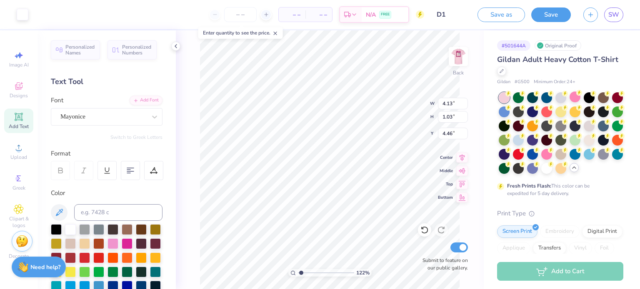
type input "0.63"
type input "3.63"
type input "1.21937749690586"
type textarea "E"
type input "1.21937749690586"
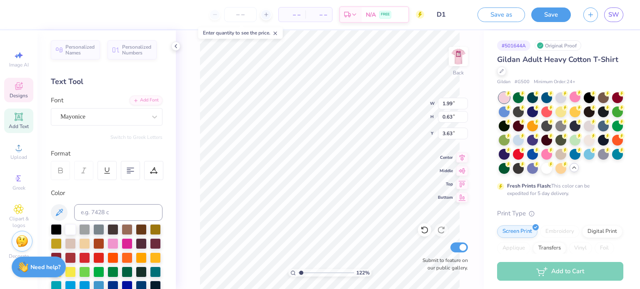
type textarea "E"
type input "1.21937749690586"
type textarea "S"
type input "1.21937749690586"
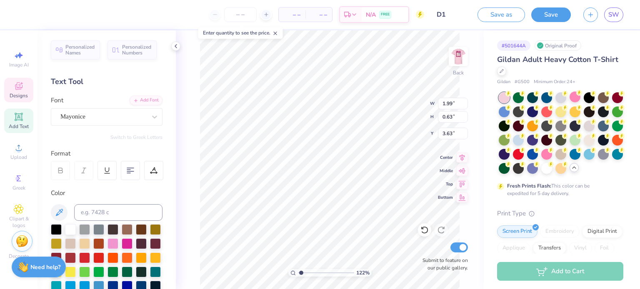
type textarea "Si"
type input "1.21937749690586"
type textarea "Sih"
type input "1.21937749690586"
type textarea "Si"
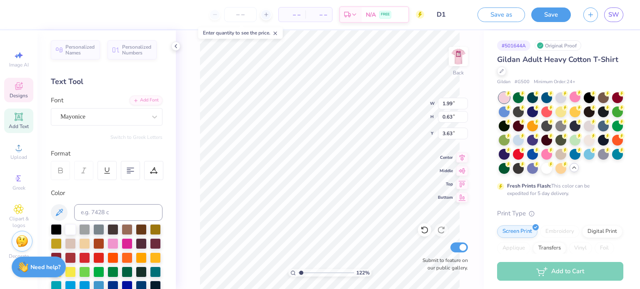
type input "1.21937749690586"
type textarea "Sig"
type input "1.21937749690586"
type textarea "Sigm"
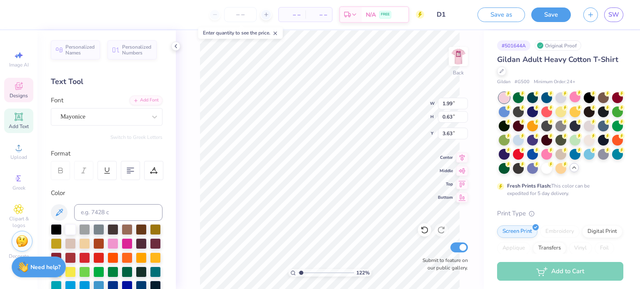
type input "1.21937749690586"
type textarea "Sigma"
type input "1.21937749690586"
type textarea "Sigma"
type input "1.21937749690586"
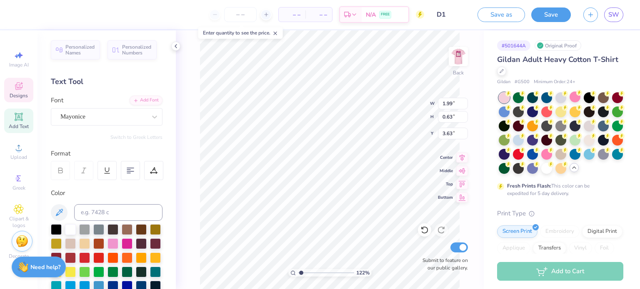
type textarea "Sigma A"
type input "1.21937749690586"
type textarea "Sigma Al"
type input "1.21937749690586"
type textarea "Sigma Alp"
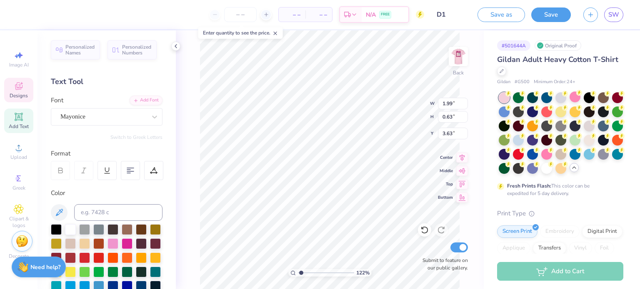
type input "1.21937749690586"
type textarea "Sigma Alph"
type input "1.21937749690586"
type textarea "Sigma Alpha"
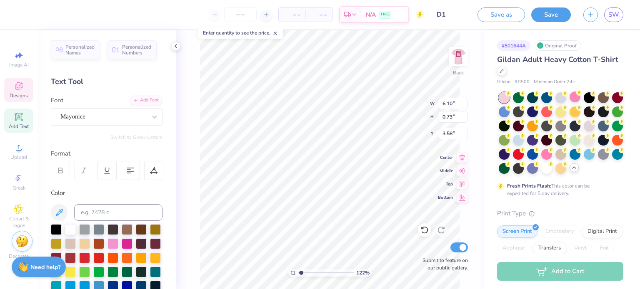
type input "1.21937749690586"
type input "3.51"
type input "1.21937749690586"
type input "8.64"
type input "2.97"
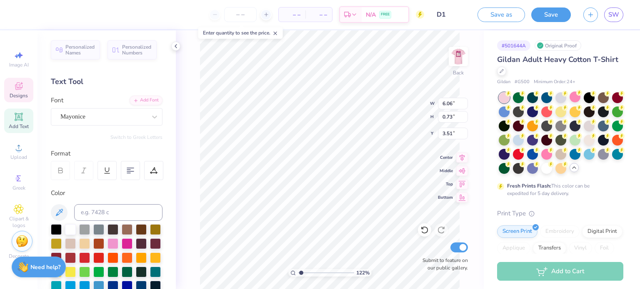
type input "1.21937749690586"
type input "5.21"
type input "0.62"
type input "1.21937749690586"
type input "4.11"
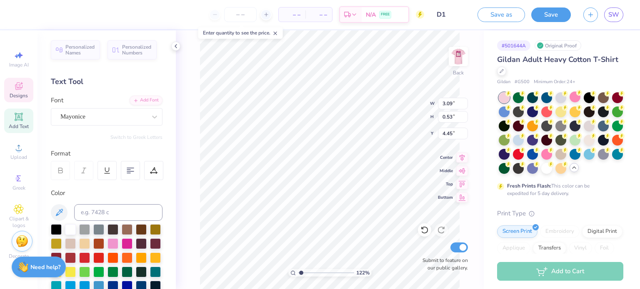
type input "1.12"
type input "1.21937749690586"
type input "3.82"
type input "1.04"
type input "1.21937749690586"
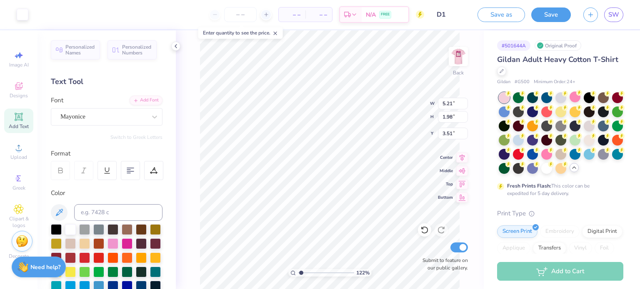
type input "3.50"
type input "1.21937749690586"
type textarea "Sigma"
type input "1.21937749690586"
type textarea "Sigma"
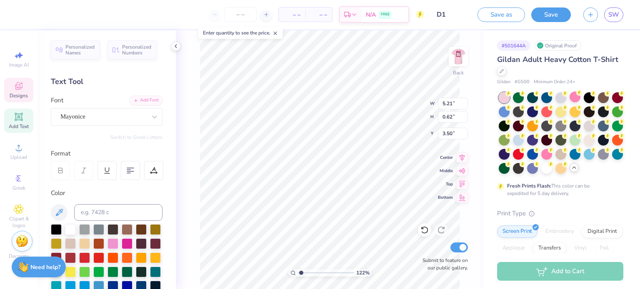
type input "1.21937749690586"
type textarea "Sig"
type input "1.21937749690586"
type textarea "Si"
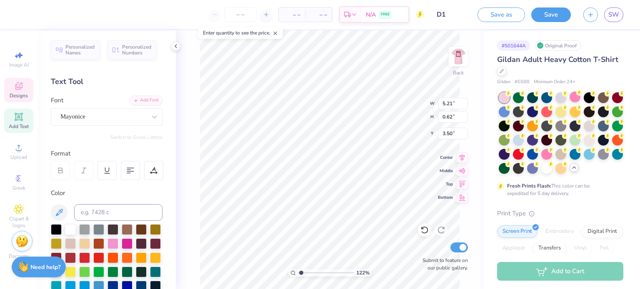
type input "1.21937749690586"
type textarea "S"
type input "1.21937749690586"
type textarea "E"
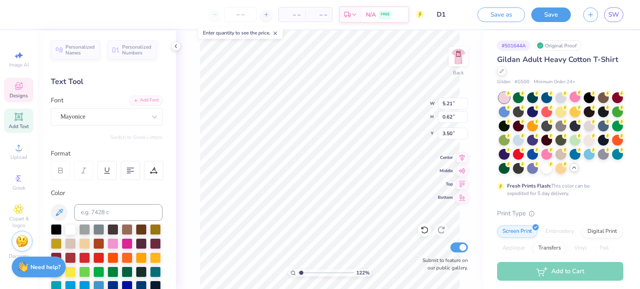
type input "1.21937749690586"
type textarea "EA"
type input "1.21937749690586"
type textarea "E"
type input "1.21937749690586"
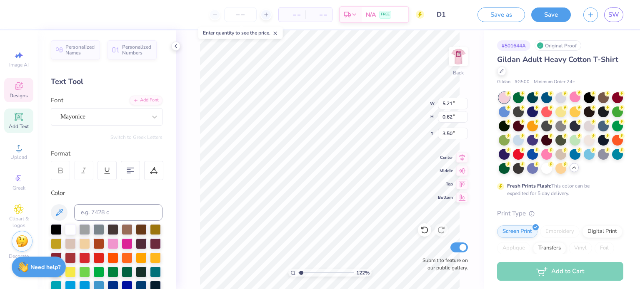
type textarea "E"
type input "1.21937749690586"
type textarea "E A"
type input "1.21937749690586"
type input "3.57"
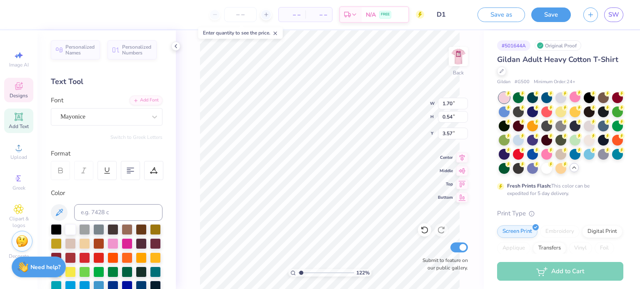
type input "1.21937749690586"
type input "2.19"
type input "0.69"
type input "3.42"
type input "1.21937749690586"
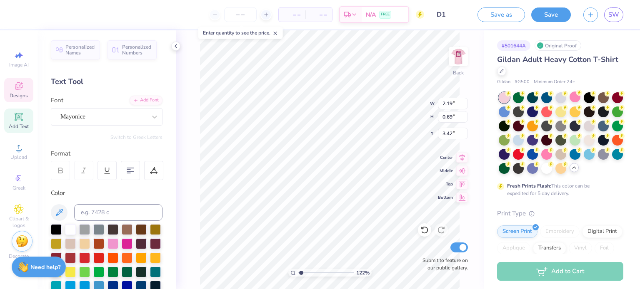
type input "3.49"
click at [425, 231] on icon at bounding box center [424, 230] width 8 height 8
click at [426, 235] on div at bounding box center [424, 230] width 13 height 13
type input "1.21937749690586"
type input "6.15"
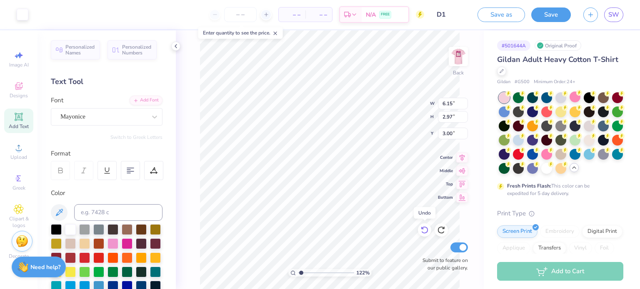
click at [426, 235] on div at bounding box center [424, 230] width 13 height 13
type input "1.21937749690586"
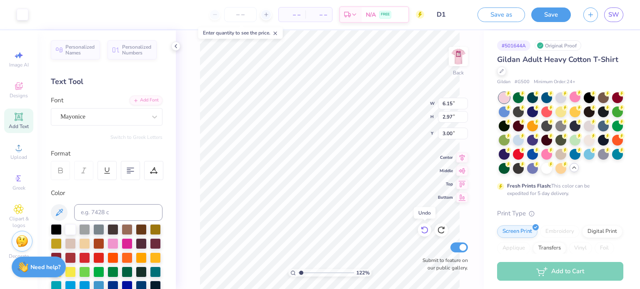
type input "7.54"
click at [426, 230] on icon at bounding box center [424, 230] width 8 height 8
type input "1.21937749690586"
type input "11.96"
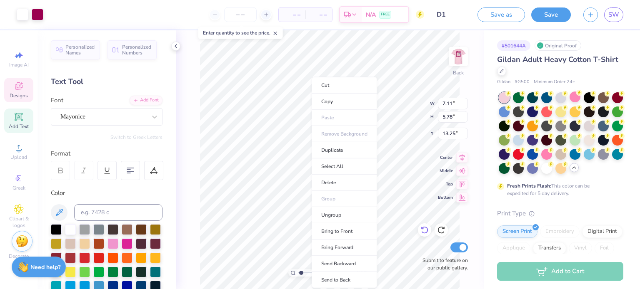
type input "1"
click at [326, 218] on li "Ungroup" at bounding box center [343, 215] width 65 height 16
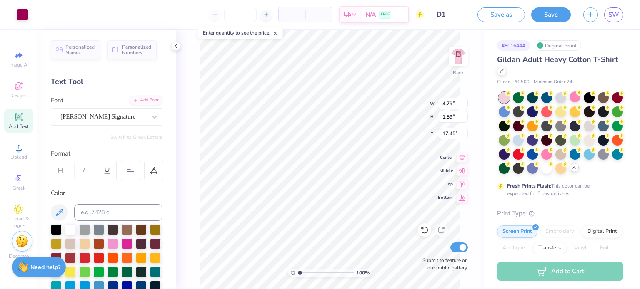
type input "1.59"
click at [314, 150] on li "Duplicate" at bounding box center [310, 150] width 65 height 16
type input "3.00"
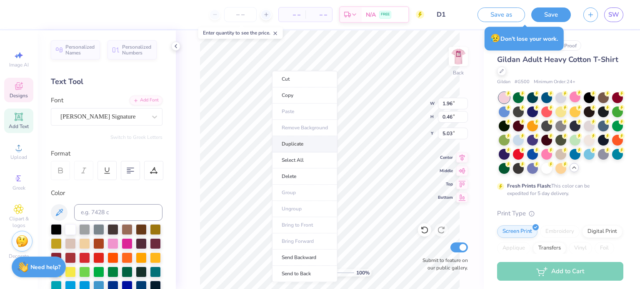
click at [298, 149] on li "Duplicate" at bounding box center [304, 144] width 65 height 16
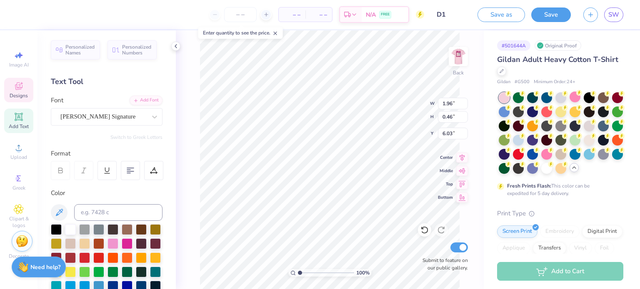
type input "4.57"
type textarea "B"
type textarea "Fall 2025"
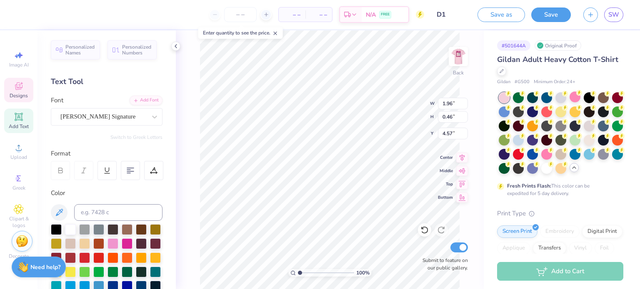
scroll to position [7, 2]
type input "1.74540356112276"
type input "1.41"
type input "13.25"
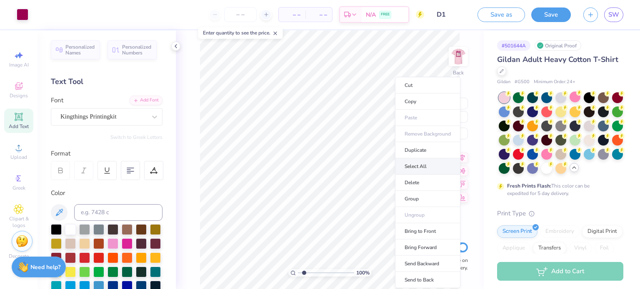
type input "1"
click at [420, 148] on li "Duplicate" at bounding box center [427, 150] width 65 height 16
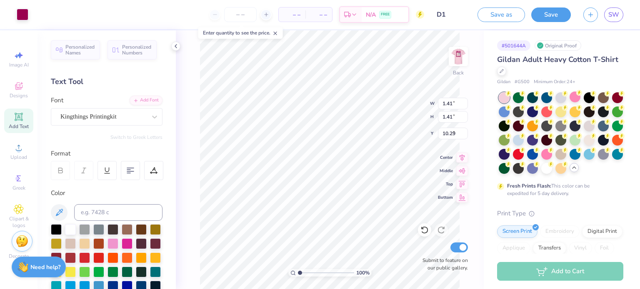
type input "4.60"
type input "1.25"
click at [25, 12] on div at bounding box center [23, 14] width 12 height 12
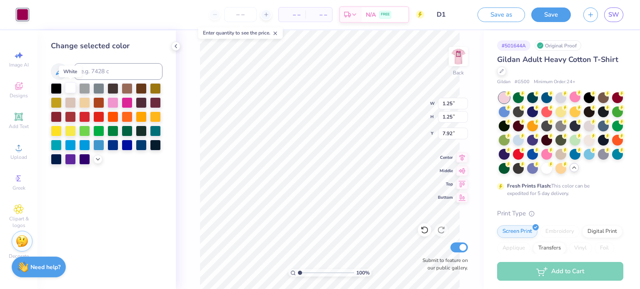
click at [69, 86] on div at bounding box center [70, 87] width 11 height 11
click at [423, 230] on icon at bounding box center [424, 230] width 8 height 8
type input "7.92"
click at [423, 232] on icon at bounding box center [424, 230] width 8 height 8
click at [468, 61] on img at bounding box center [457, 56] width 33 height 33
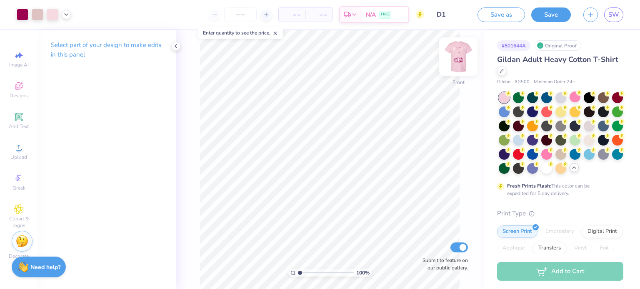
click at [454, 53] on img at bounding box center [457, 56] width 33 height 33
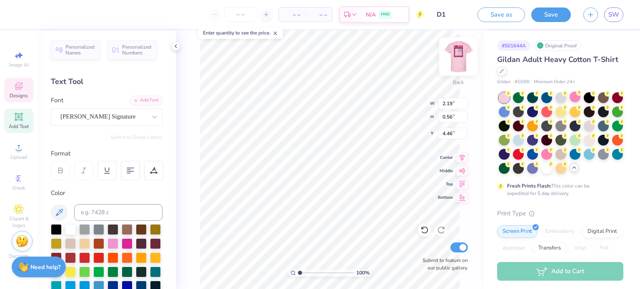
type input "2.19"
type input "0.56"
type input "4.46"
type input "2.36"
type input "1.03"
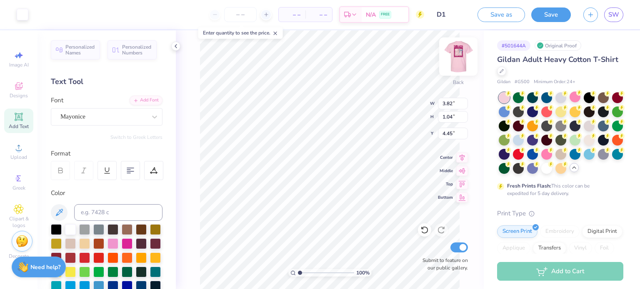
type input "3.82"
type input "1.04"
type input "4.80"
type input "1.21"
type input "3.05"
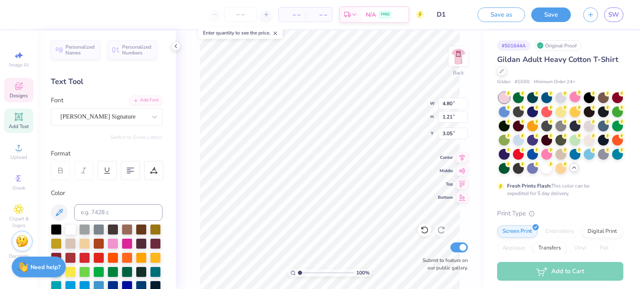
scroll to position [208, 0]
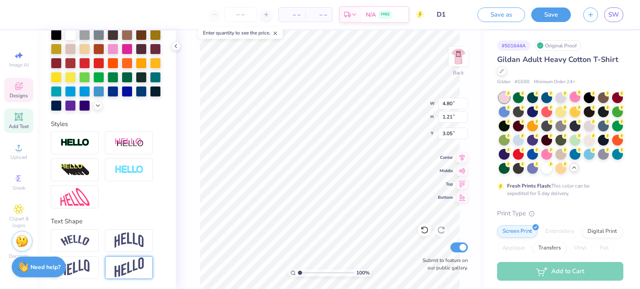
click at [110, 271] on div at bounding box center [129, 267] width 48 height 23
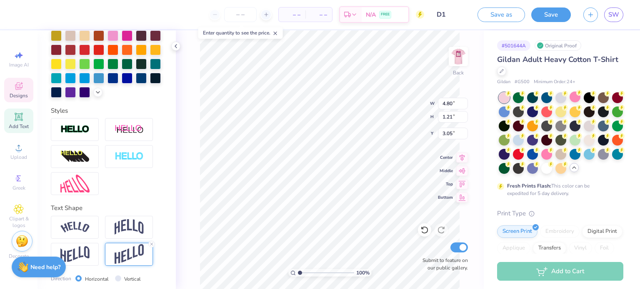
type input "4.82"
type input "2.16"
type input "2.58"
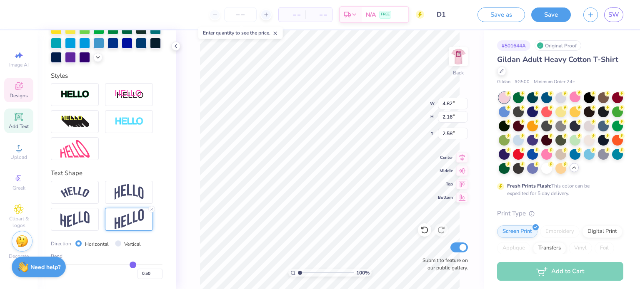
scroll to position [256, 0]
click at [148, 274] on input "0.50" at bounding box center [149, 274] width 25 height 10
type input "0"
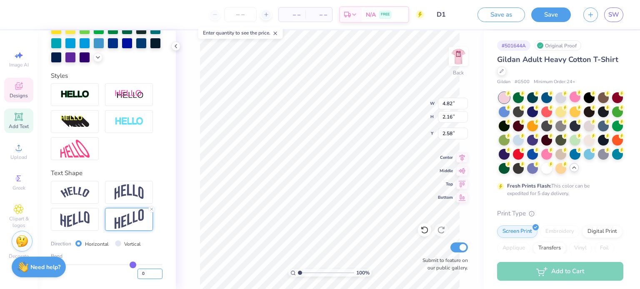
type input "0.00"
type input "4.80"
type input "1.21"
type input "3.05"
type input "3.27"
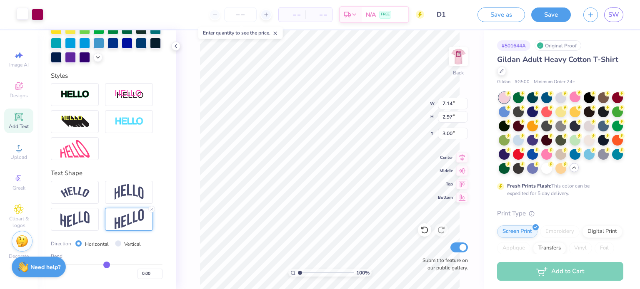
click at [21, 10] on div at bounding box center [23, 14] width 12 height 12
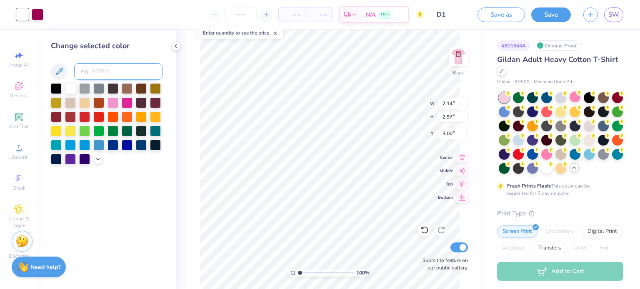
click at [119, 70] on input at bounding box center [118, 71] width 88 height 17
type input "676"
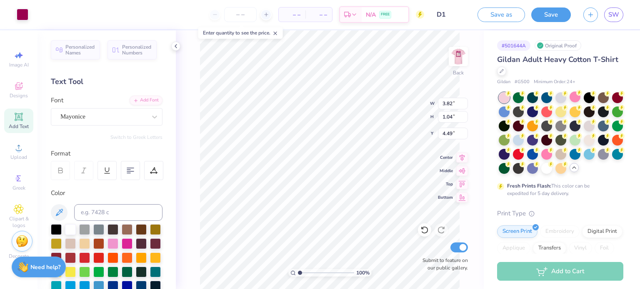
type input "1.04"
type input "4.49"
type input "3.82"
type input "1.04"
type input "0.88"
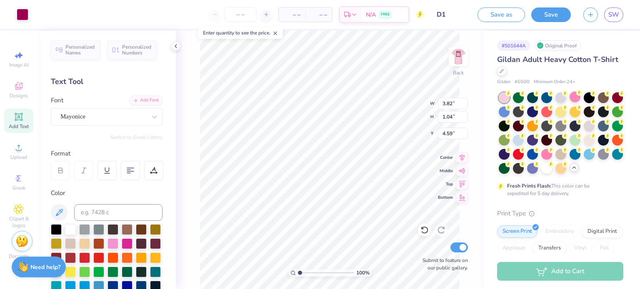
type input "0.58"
type input "8.28"
type input "1.25"
type input "7.92"
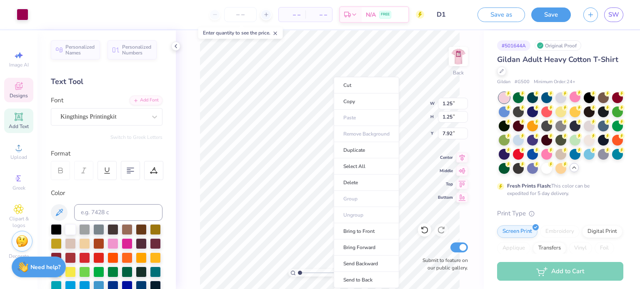
click at [338, 130] on ul "Cut Copy Paste Remove Background Duplicate Select All Delete Group Ungroup Brin…" at bounding box center [365, 183] width 65 height 212
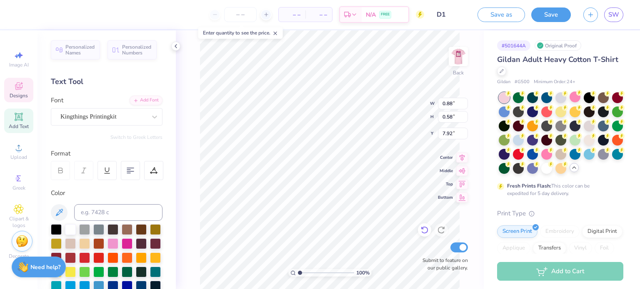
click at [425, 233] on icon at bounding box center [424, 230] width 8 height 8
type input "8.28"
type input "1.25"
type input "7.92"
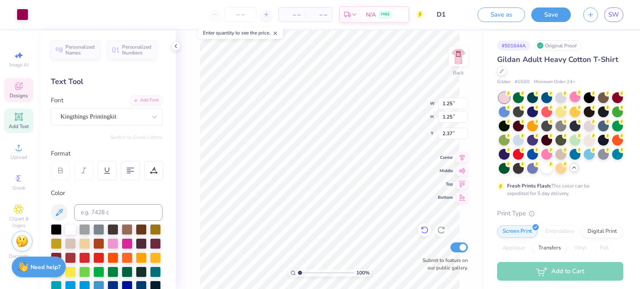
click at [422, 231] on icon at bounding box center [424, 230] width 8 height 8
click at [425, 229] on icon at bounding box center [424, 230] width 8 height 8
type input "7.92"
click at [358, 198] on li "Group" at bounding box center [368, 199] width 65 height 16
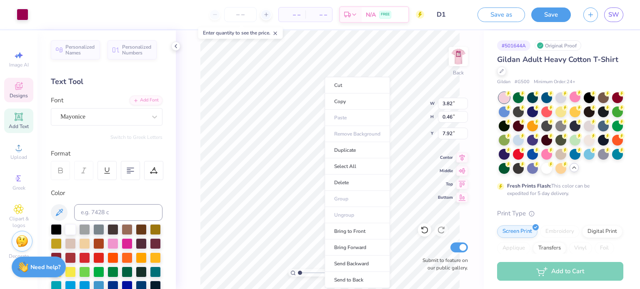
type input "3.82"
type input "0.46"
type input "5.17"
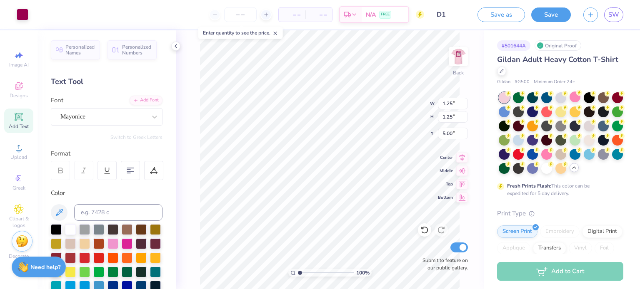
type input "2.65"
type input "9.82"
type input "5.21"
type input "0.62"
type input "9.19"
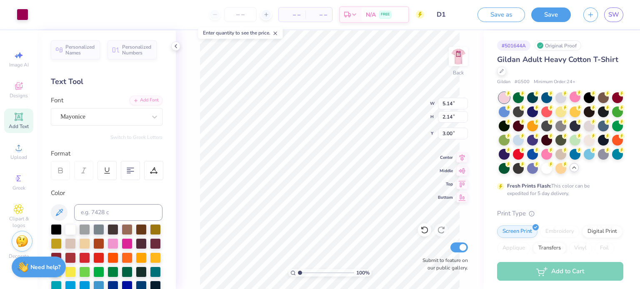
type input "5.14"
type input "2.14"
type input "3.34"
type input "1.25"
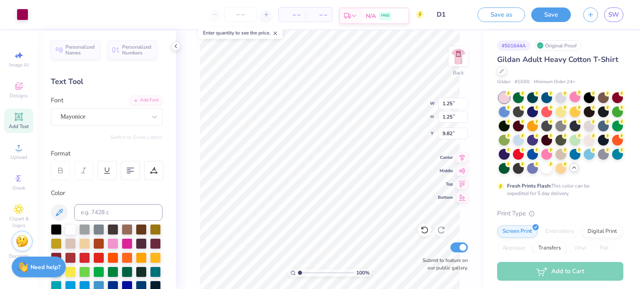
type input "3.00"
type input "1.08"
type input "2.56"
click at [386, 282] on li "Send to Back" at bounding box center [385, 280] width 65 height 16
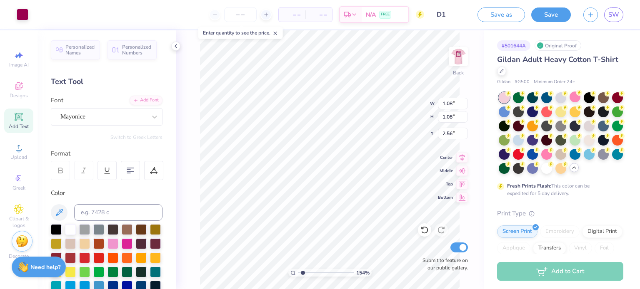
type input "1.53893507265389"
type input "0.81"
type input "2.89"
type input "1.53893507265389"
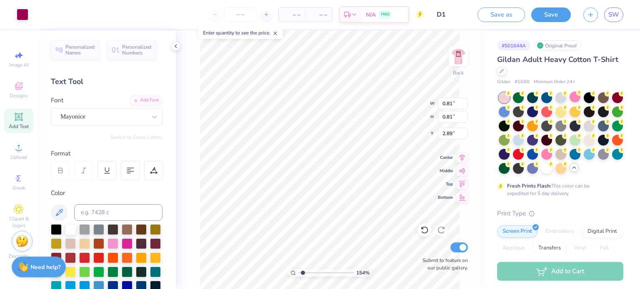
type input "0.88"
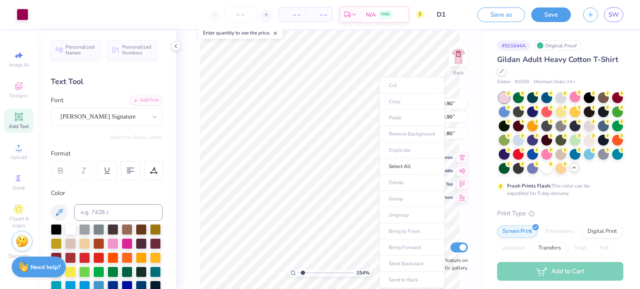
click at [394, 82] on body "Art colors – – Per Item – – Total Est. Delivery N/A FREE Design Title D1 Save a…" at bounding box center [320, 144] width 640 height 289
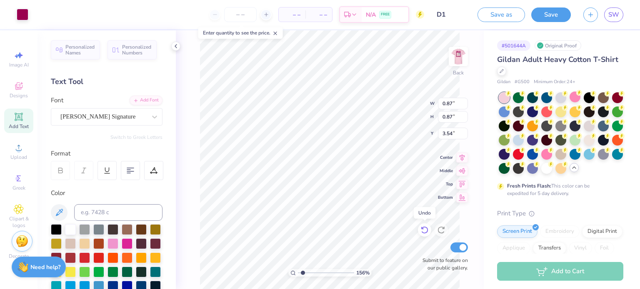
click at [428, 231] on icon at bounding box center [424, 230] width 8 height 8
click at [371, 235] on li "Bring to Front" at bounding box center [370, 232] width 65 height 16
click at [25, 15] on div at bounding box center [23, 14] width 12 height 12
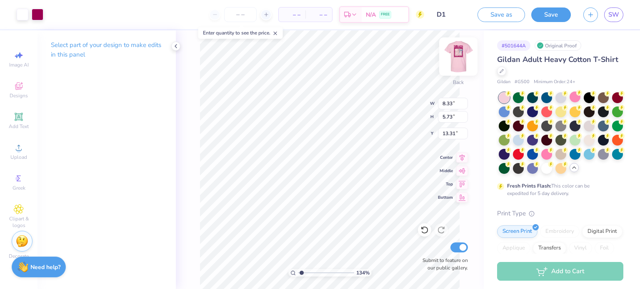
click at [461, 63] on img at bounding box center [457, 56] width 33 height 33
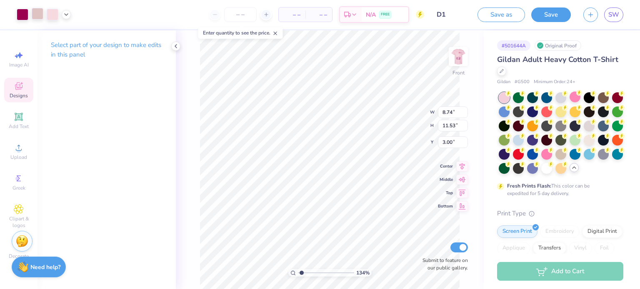
click at [32, 20] on div at bounding box center [38, 14] width 12 height 12
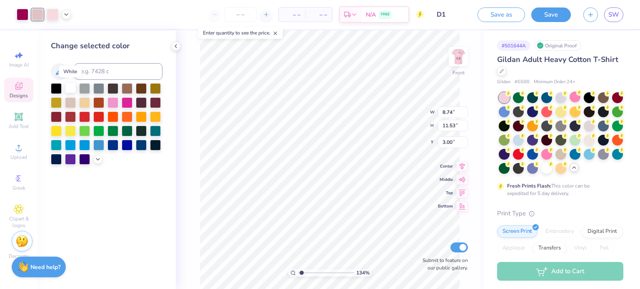
click at [71, 89] on div at bounding box center [70, 87] width 11 height 11
click at [425, 231] on icon at bounding box center [424, 230] width 8 height 8
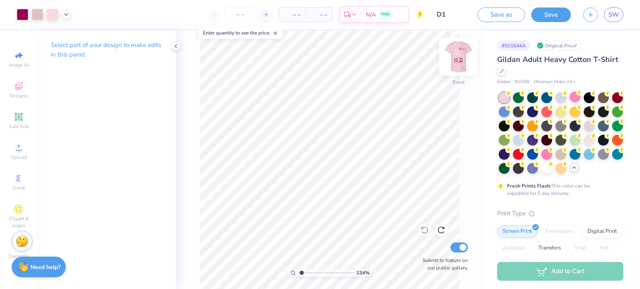
click at [462, 65] on img at bounding box center [457, 56] width 33 height 33
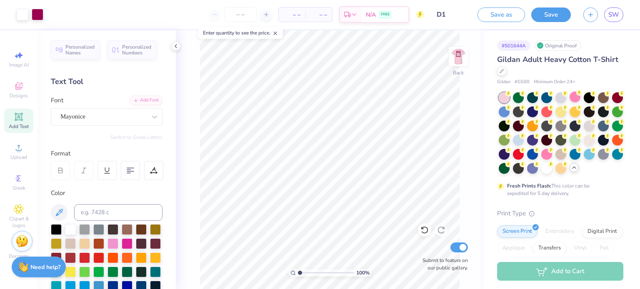
click at [278, 33] on icon at bounding box center [275, 33] width 6 height 6
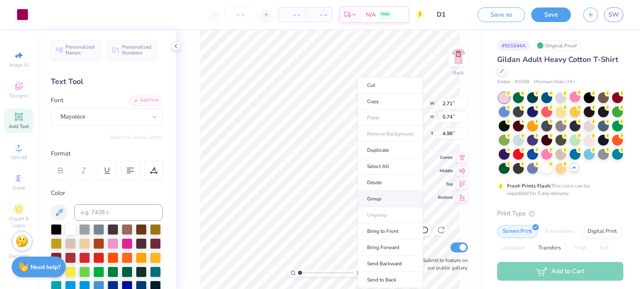
click at [381, 202] on li "Group" at bounding box center [389, 199] width 65 height 16
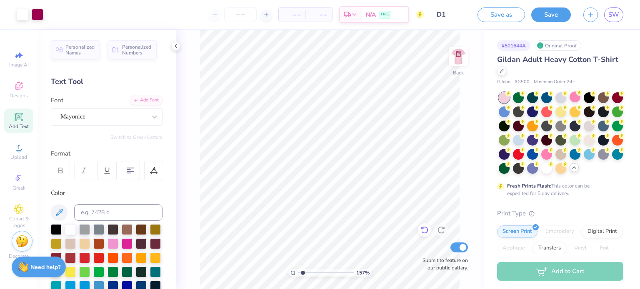
click at [426, 225] on div at bounding box center [424, 230] width 13 height 13
click at [23, 14] on div at bounding box center [23, 14] width 12 height 12
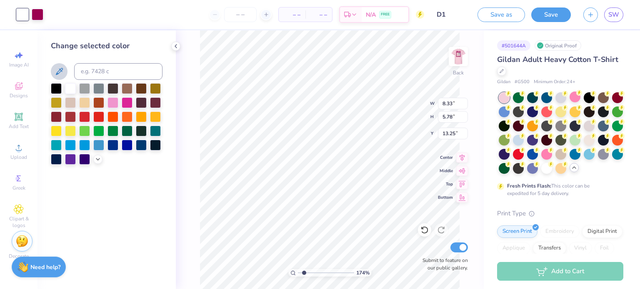
click at [62, 73] on icon at bounding box center [59, 72] width 10 height 10
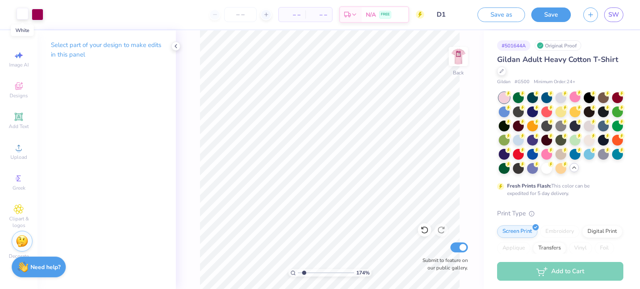
drag, startPoint x: 30, startPoint y: 18, endPoint x: 25, endPoint y: 17, distance: 4.7
click at [25, 17] on div at bounding box center [30, 15] width 27 height 12
click at [25, 17] on div at bounding box center [23, 14] width 12 height 12
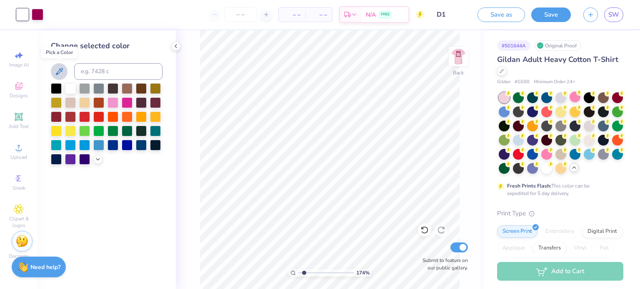
click at [60, 75] on icon at bounding box center [59, 72] width 10 height 10
click at [23, 16] on div at bounding box center [23, 15] width 12 height 12
click at [59, 75] on icon at bounding box center [59, 72] width 10 height 10
click at [98, 158] on polyline at bounding box center [97, 159] width 3 height 2
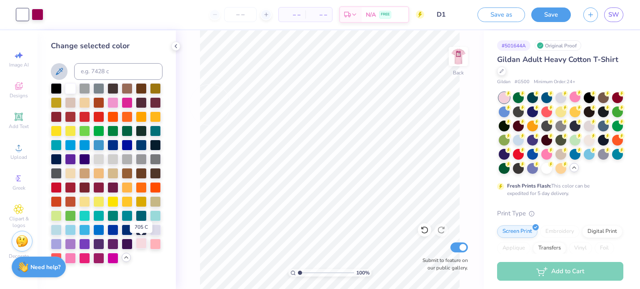
click at [140, 246] on div at bounding box center [141, 243] width 11 height 11
click at [158, 246] on div at bounding box center [155, 243] width 11 height 11
click at [72, 91] on div at bounding box center [70, 87] width 11 height 11
click at [141, 247] on div at bounding box center [141, 243] width 11 height 11
click at [70, 91] on div at bounding box center [70, 87] width 11 height 11
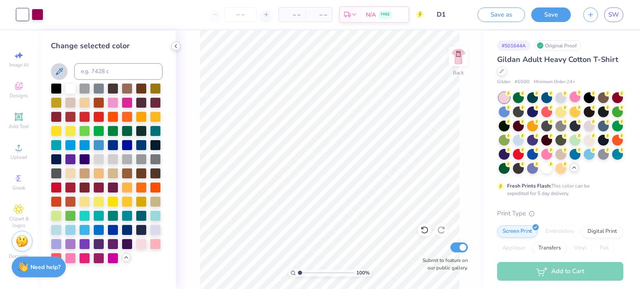
click at [173, 46] on icon at bounding box center [175, 46] width 7 height 7
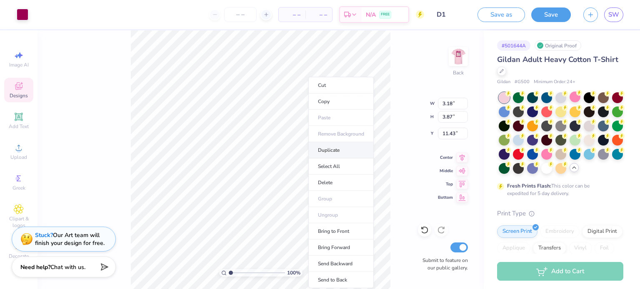
click at [336, 151] on li "Duplicate" at bounding box center [340, 150] width 65 height 16
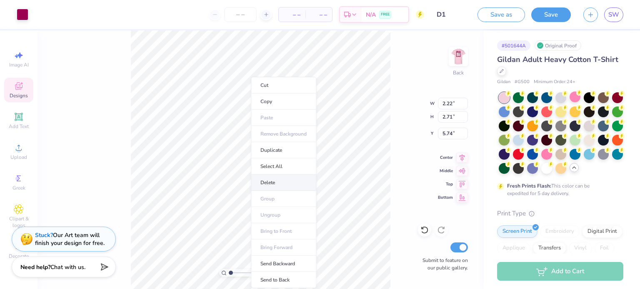
click at [267, 181] on li "Delete" at bounding box center [283, 183] width 65 height 16
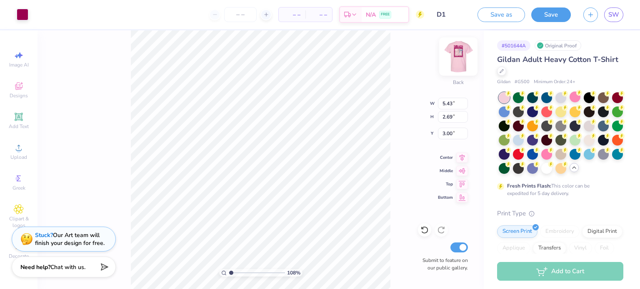
click at [457, 58] on img at bounding box center [457, 56] width 33 height 33
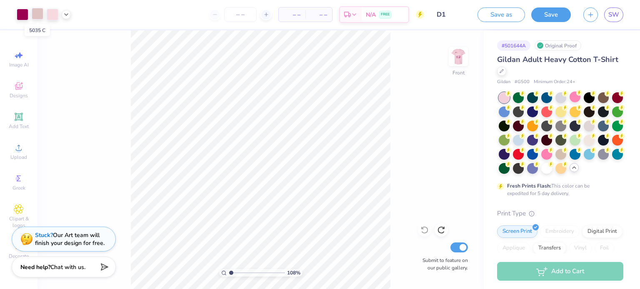
click at [39, 13] on div at bounding box center [38, 14] width 12 height 12
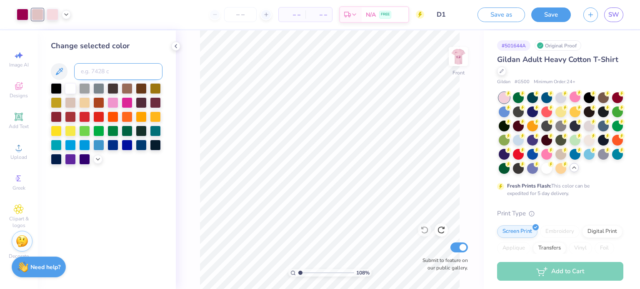
click at [100, 75] on input at bounding box center [118, 71] width 88 height 17
click at [66, 16] on icon at bounding box center [66, 13] width 7 height 7
click at [84, 71] on input at bounding box center [118, 71] width 88 height 17
click at [113, 73] on input at bounding box center [118, 71] width 88 height 17
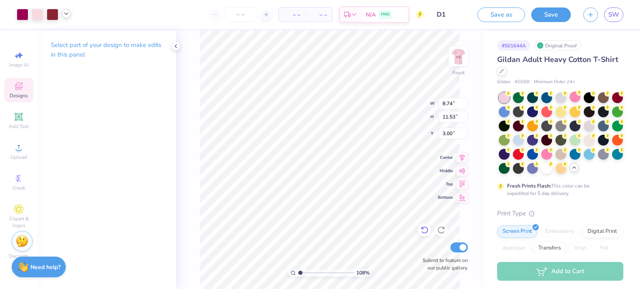
click at [422, 231] on icon at bounding box center [424, 230] width 8 height 8
click at [40, 15] on div at bounding box center [38, 14] width 12 height 12
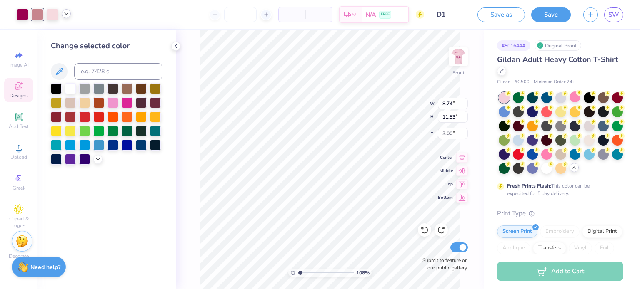
click at [95, 81] on div "Change selected color" at bounding box center [107, 102] width 112 height 124
click at [100, 75] on input at bounding box center [118, 71] width 88 height 17
click at [63, 15] on icon at bounding box center [66, 13] width 7 height 7
click at [72, 86] on div at bounding box center [70, 87] width 11 height 11
click at [117, 68] on input at bounding box center [118, 71] width 88 height 17
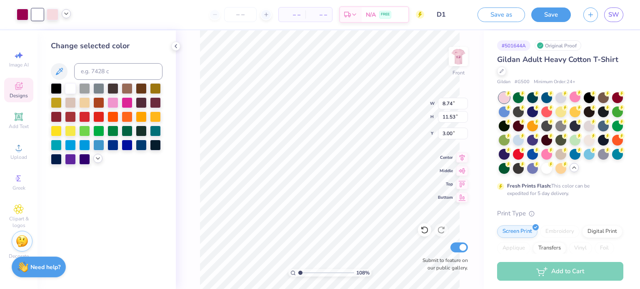
click at [102, 158] on div at bounding box center [97, 158] width 9 height 9
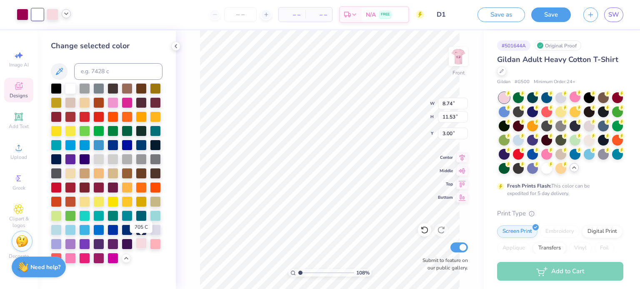
click at [141, 244] on div at bounding box center [141, 243] width 11 height 11
click at [152, 246] on div at bounding box center [155, 243] width 11 height 11
click at [144, 243] on div at bounding box center [141, 243] width 11 height 11
click at [423, 233] on icon at bounding box center [424, 230] width 8 height 8
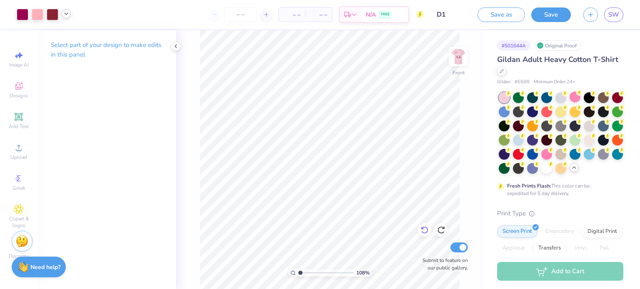
click at [426, 230] on icon at bounding box center [424, 230] width 8 height 8
click at [424, 230] on icon at bounding box center [424, 230] width 8 height 8
click at [423, 231] on icon at bounding box center [424, 230] width 8 height 8
click at [40, 15] on div at bounding box center [38, 14] width 12 height 12
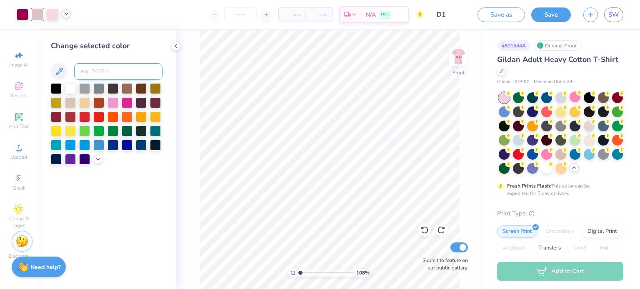
click at [107, 71] on input at bounding box center [118, 71] width 88 height 17
click at [422, 233] on icon at bounding box center [424, 230] width 7 height 7
click at [101, 160] on div at bounding box center [97, 158] width 9 height 9
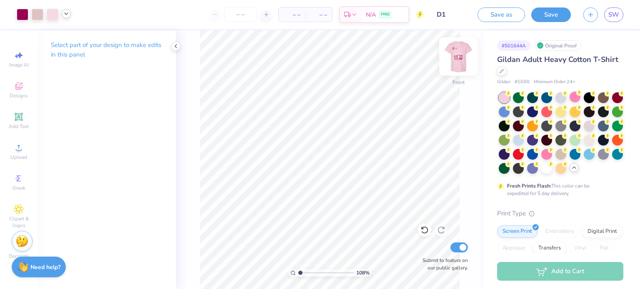
click at [459, 59] on img at bounding box center [457, 56] width 33 height 33
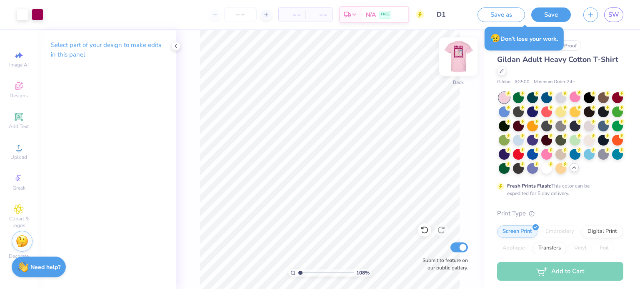
click at [456, 61] on img at bounding box center [457, 56] width 33 height 33
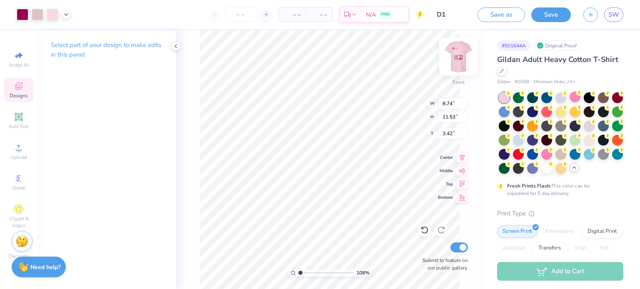
click at [465, 59] on img at bounding box center [457, 56] width 33 height 33
click at [425, 231] on icon at bounding box center [424, 230] width 8 height 8
click at [22, 15] on div at bounding box center [23, 14] width 12 height 12
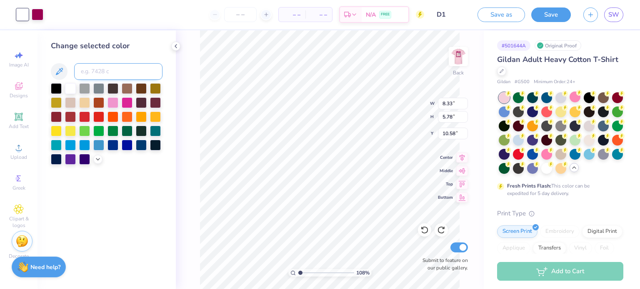
click at [134, 72] on input at bounding box center [118, 71] width 88 height 17
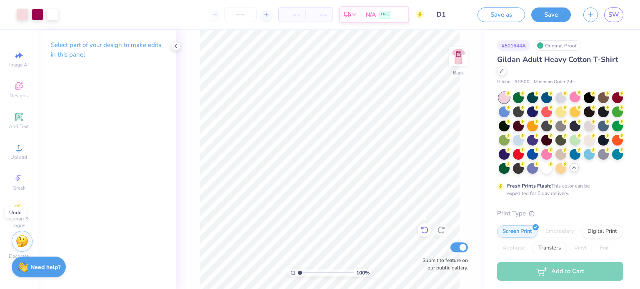
click at [421, 232] on icon at bounding box center [424, 230] width 8 height 8
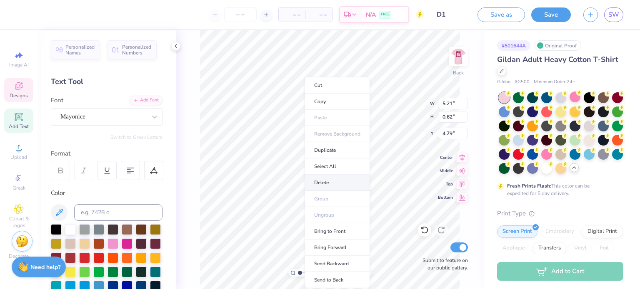
click at [328, 185] on li "Delete" at bounding box center [336, 183] width 65 height 16
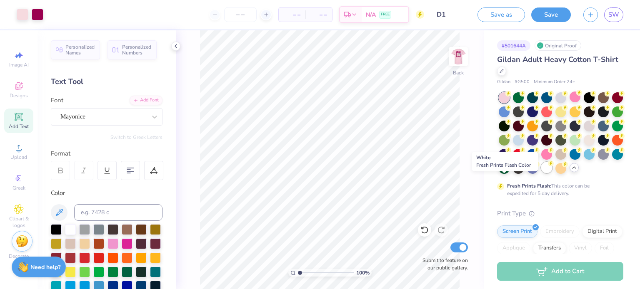
click at [541, 173] on div at bounding box center [546, 167] width 11 height 11
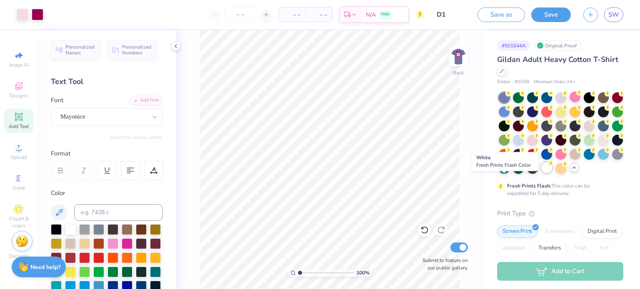
click at [541, 173] on div at bounding box center [546, 167] width 11 height 11
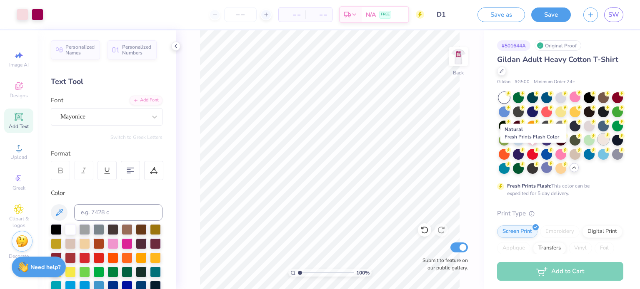
click at [597, 145] on div at bounding box center [602, 139] width 11 height 11
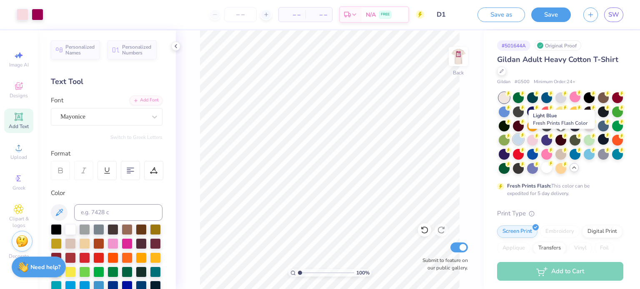
click at [523, 142] on div at bounding box center [518, 139] width 11 height 11
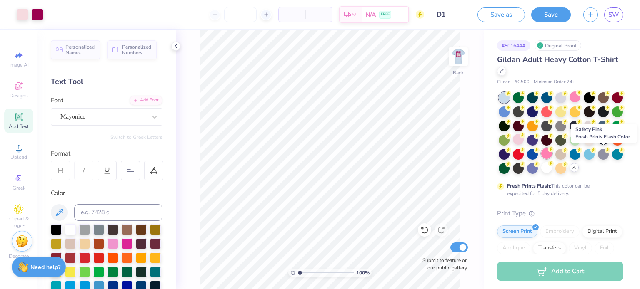
click at [553, 151] on icon at bounding box center [551, 150] width 6 height 6
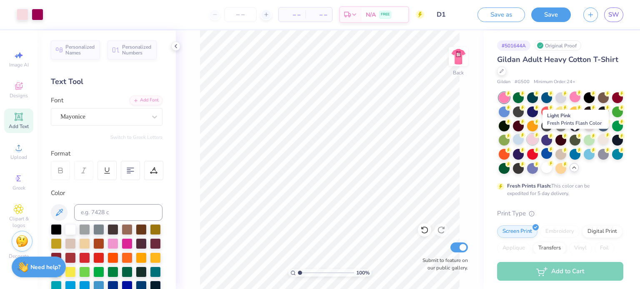
click at [539, 137] on icon at bounding box center [536, 135] width 6 height 6
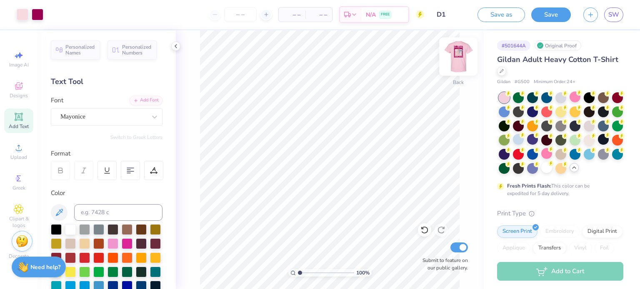
click at [463, 63] on img at bounding box center [457, 56] width 33 height 33
drag, startPoint x: 462, startPoint y: 60, endPoint x: 463, endPoint y: 1, distance: 58.3
click at [450, 55] on img at bounding box center [458, 56] width 17 height 17
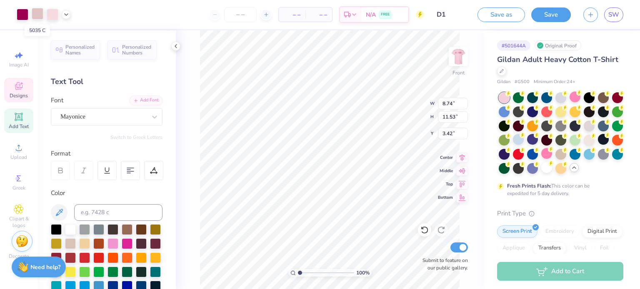
click at [39, 11] on div at bounding box center [38, 14] width 12 height 12
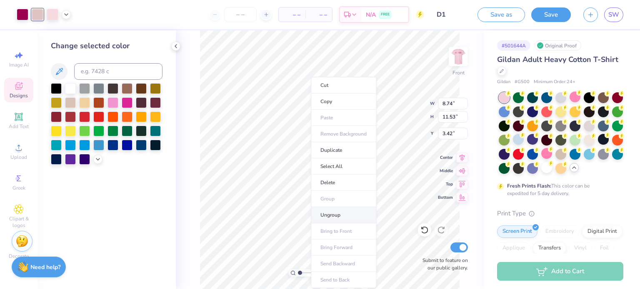
click at [337, 216] on li "Ungroup" at bounding box center [343, 215] width 65 height 16
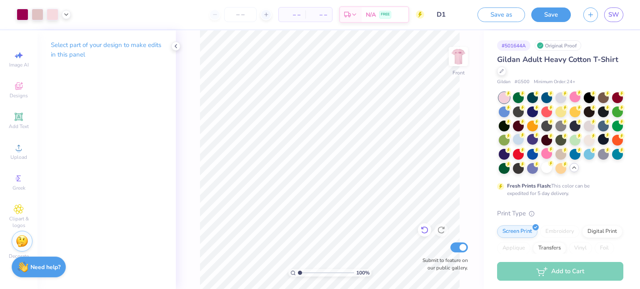
click at [431, 231] on div at bounding box center [424, 230] width 13 height 13
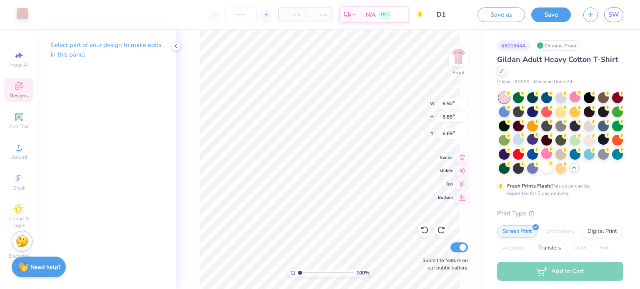
click at [20, 12] on div at bounding box center [23, 14] width 12 height 12
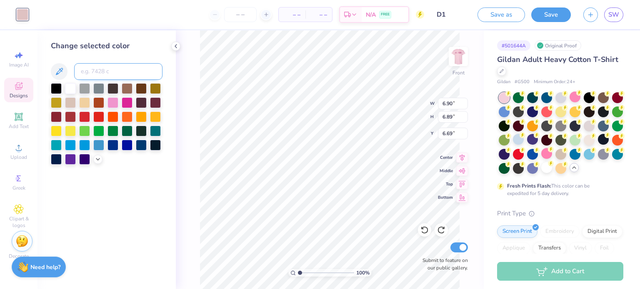
click at [98, 69] on input at bounding box center [118, 71] width 88 height 17
click at [112, 75] on input at bounding box center [118, 71] width 88 height 17
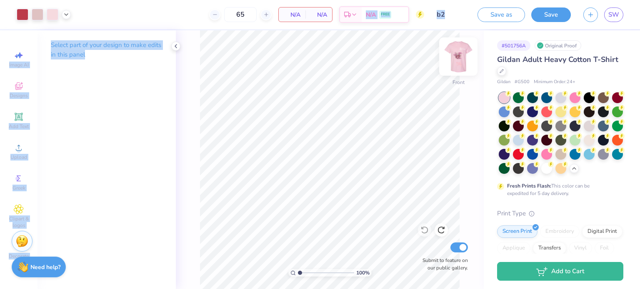
click at [462, 55] on img at bounding box center [457, 56] width 33 height 33
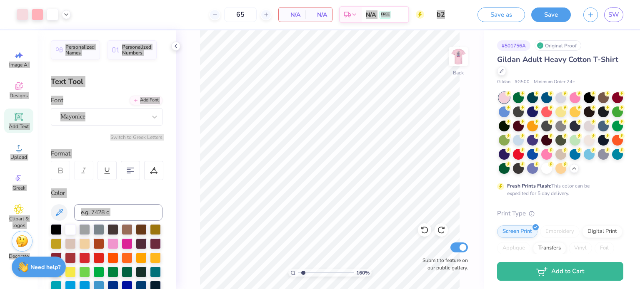
type input "1.60265490927782"
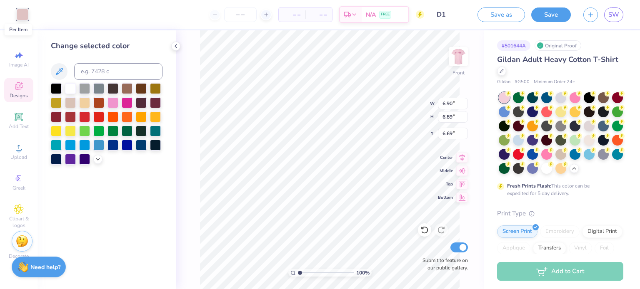
click at [292, 15] on span "– –" at bounding box center [292, 14] width 17 height 9
click at [298, 15] on span "– –" at bounding box center [292, 14] width 17 height 9
click at [321, 16] on span "– –" at bounding box center [318, 14] width 17 height 9
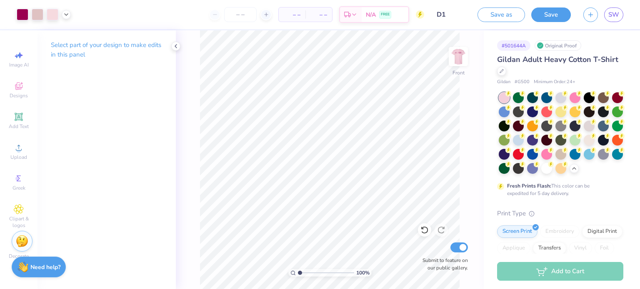
click at [324, 14] on span "– –" at bounding box center [318, 14] width 17 height 9
click at [291, 12] on span "– –" at bounding box center [292, 14] width 17 height 9
click at [326, 18] on span "– –" at bounding box center [318, 14] width 17 height 9
click at [297, 15] on span "– –" at bounding box center [292, 14] width 17 height 9
click at [248, 18] on input "number" at bounding box center [240, 14] width 32 height 15
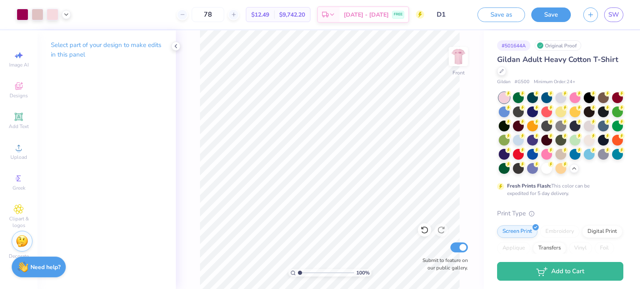
type input "7"
type input "8"
type input "75"
